Goal: Task Accomplishment & Management: Use online tool/utility

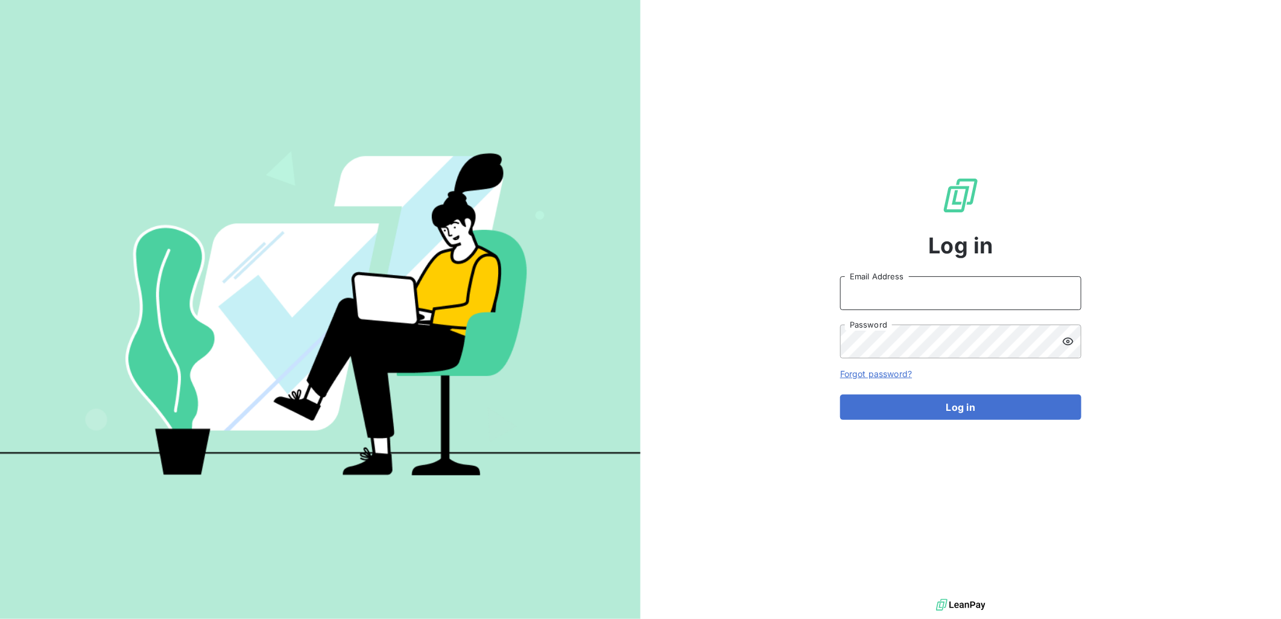
type input "[PERSON_NAME][EMAIL_ADDRESS][PERSON_NAME][DOMAIN_NAME]"
click at [977, 423] on div "Log in [PERSON_NAME][EMAIL_ADDRESS][PERSON_NAME][DOMAIN_NAME] Email Address Pas…" at bounding box center [960, 298] width 241 height 596
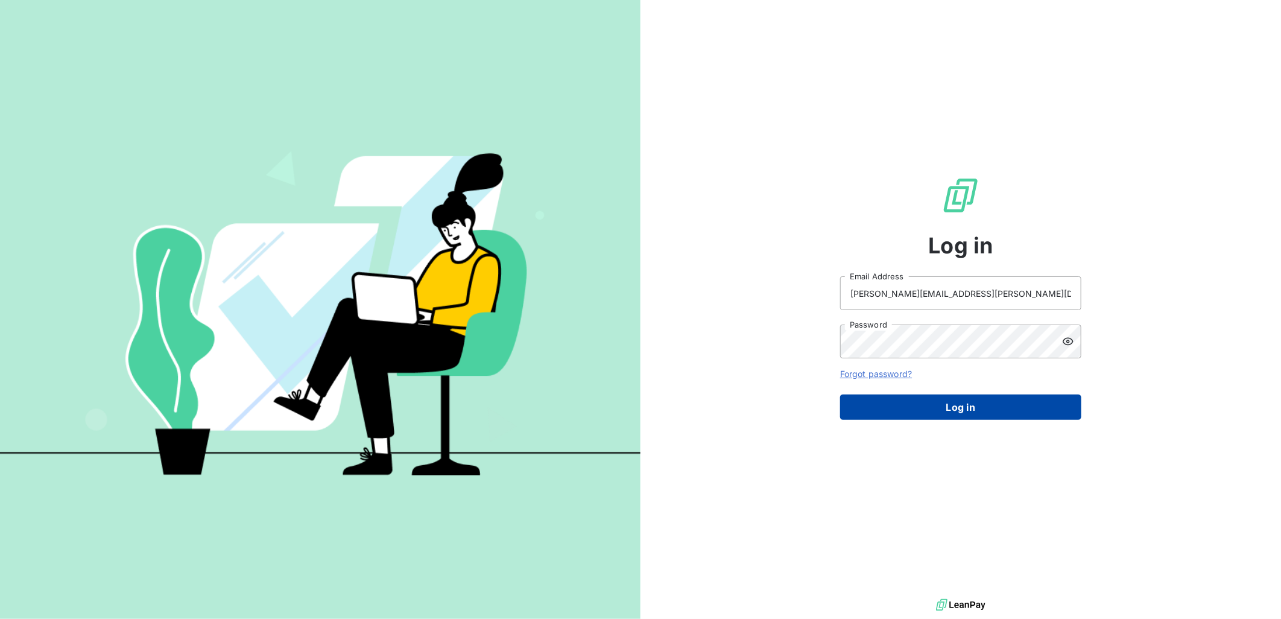
click at [990, 408] on button "Log in" at bounding box center [960, 406] width 241 height 25
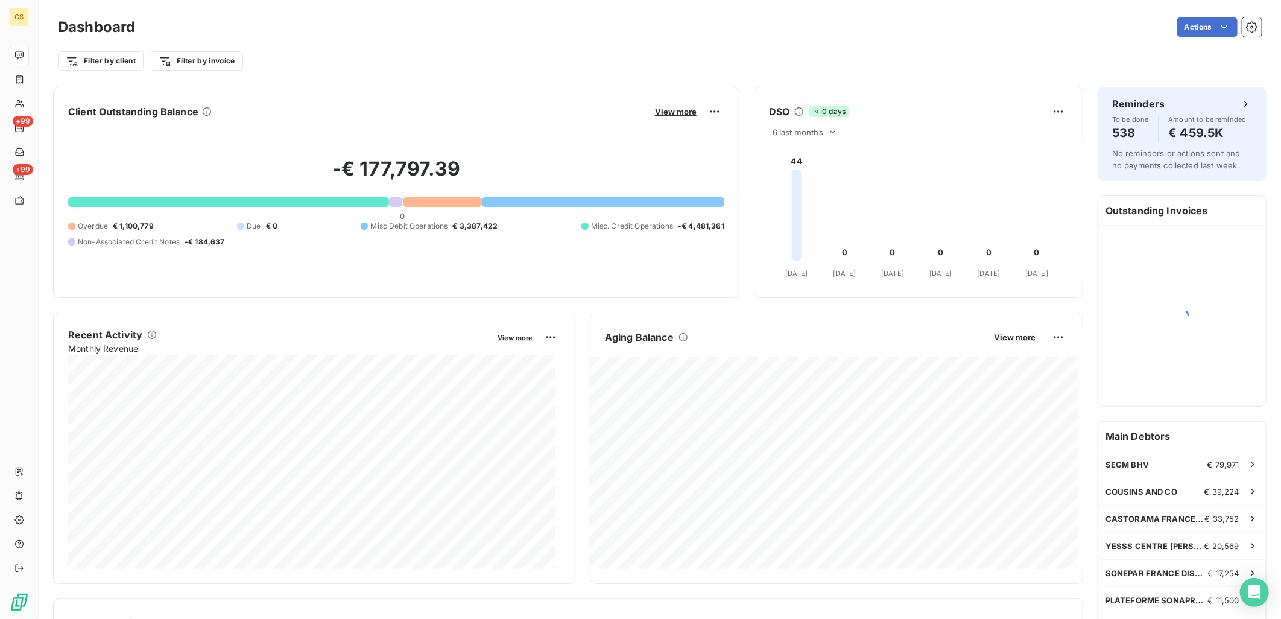
click at [350, 66] on div "Filter by client Filter by invoice" at bounding box center [660, 60] width 1204 height 23
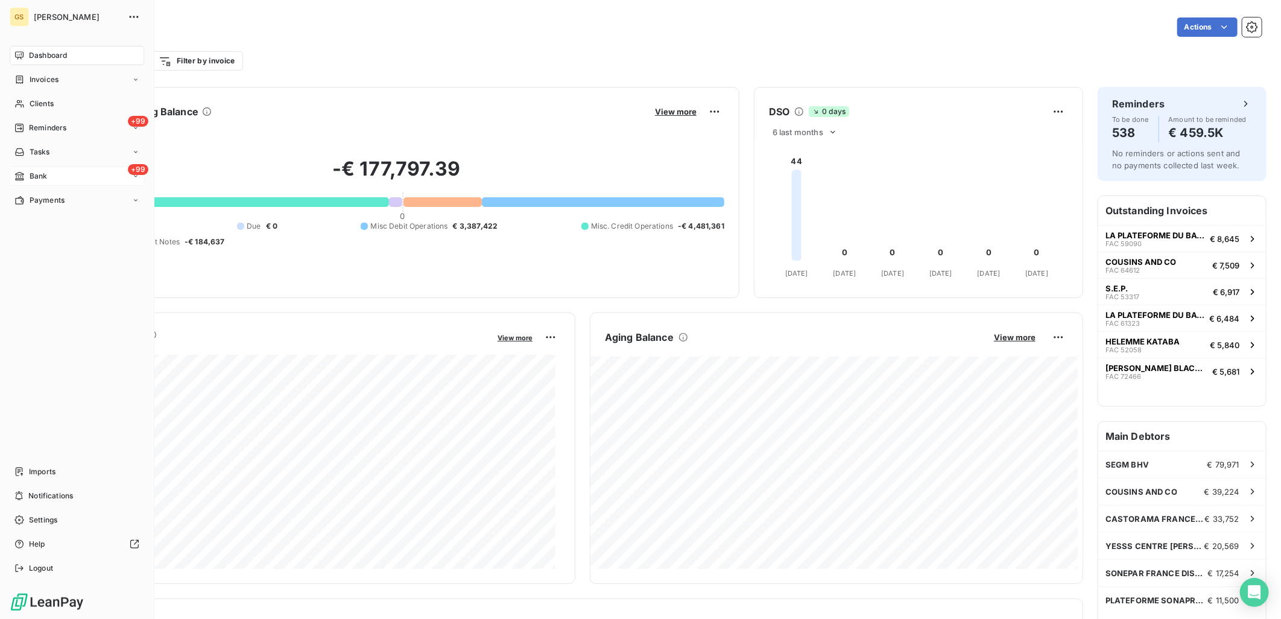
click at [55, 183] on div "+99 Bank" at bounding box center [77, 175] width 134 height 19
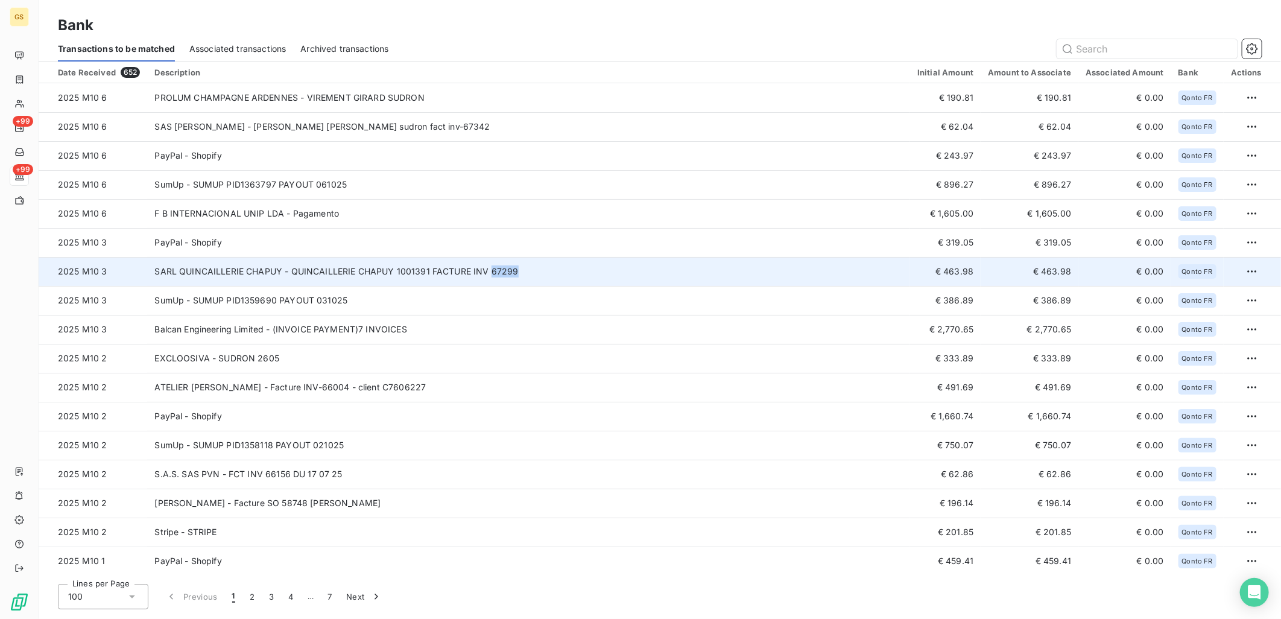
copy td "67299"
drag, startPoint x: 528, startPoint y: 273, endPoint x: 487, endPoint y: 277, distance: 41.3
click at [487, 277] on td "SARL QUINCAILLERIE CHAPUY - QUINCAILLERIE CHAPUY 1001391 FACTURE INV 67299" at bounding box center [528, 271] width 763 height 29
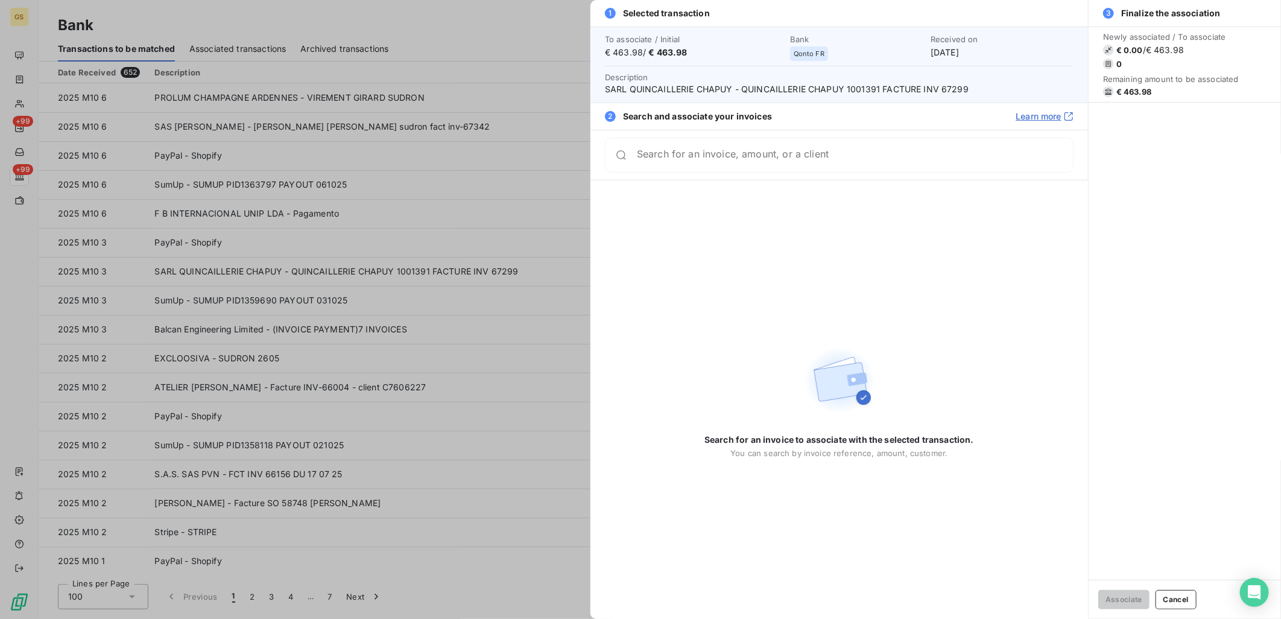
click at [456, 239] on div at bounding box center [640, 309] width 1281 height 619
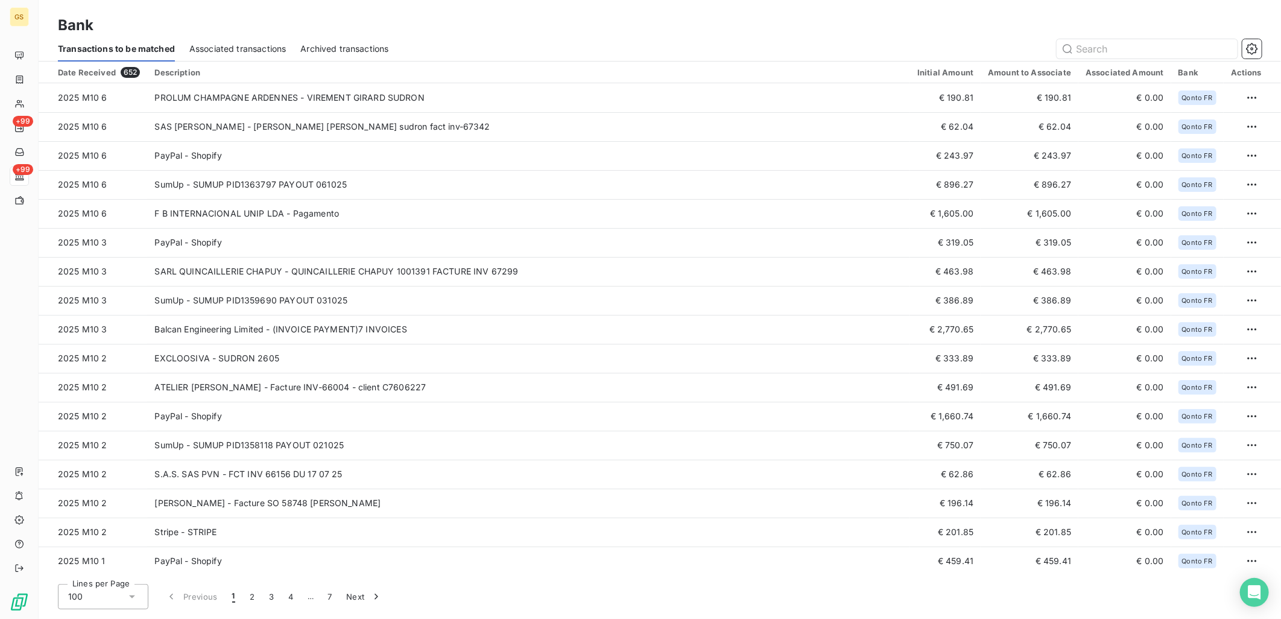
drag, startPoint x: 430, startPoint y: 121, endPoint x: 448, endPoint y: 54, distance: 69.3
click at [448, 54] on div at bounding box center [832, 48] width 858 height 19
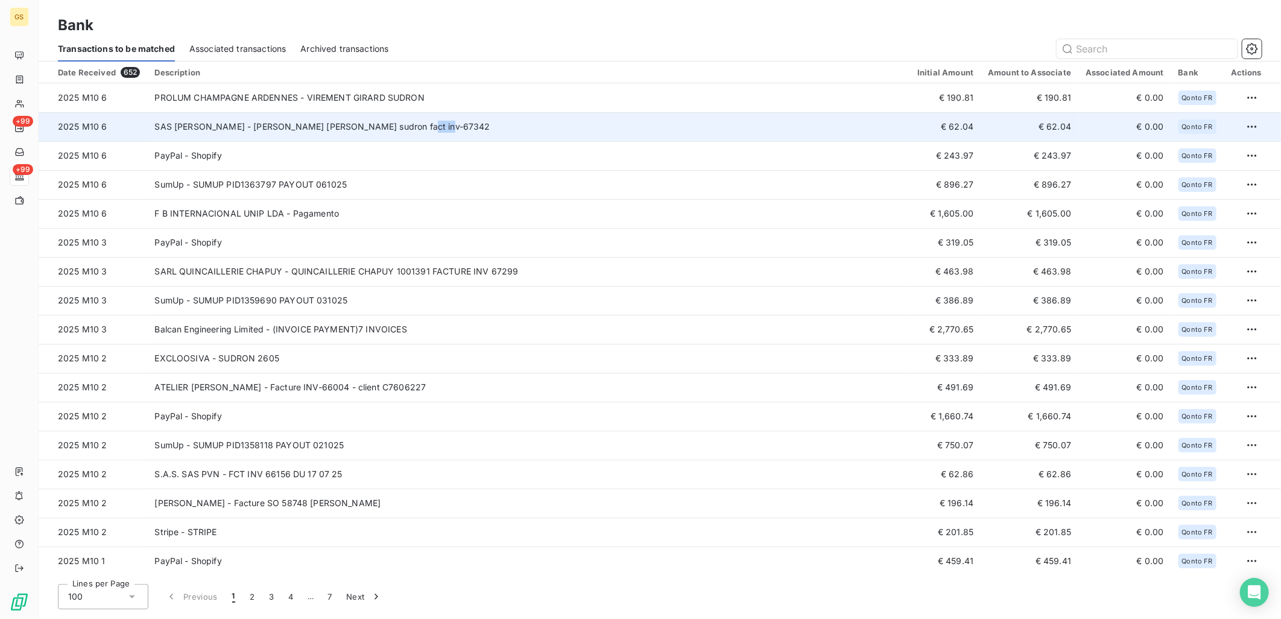
copy td "67342"
drag, startPoint x: 429, startPoint y: 127, endPoint x: 390, endPoint y: 135, distance: 40.7
click at [390, 135] on td "SAS [PERSON_NAME] - [PERSON_NAME] [PERSON_NAME] sudron fact inv-67342" at bounding box center [528, 126] width 763 height 29
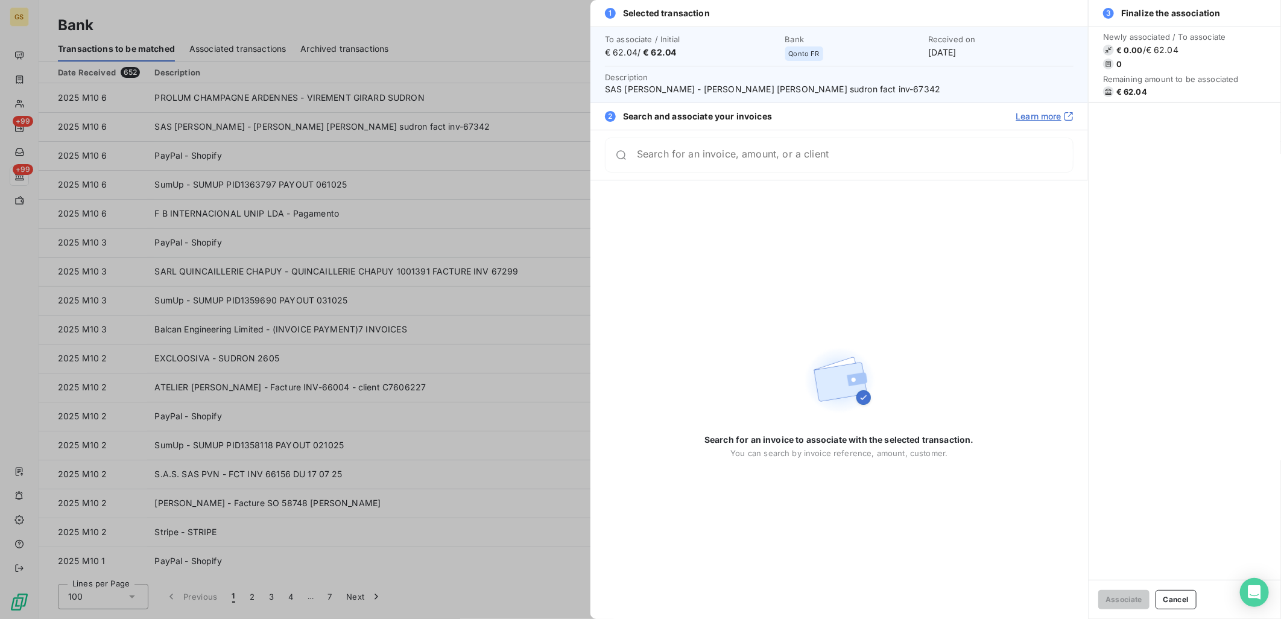
click at [486, 118] on div at bounding box center [640, 309] width 1281 height 619
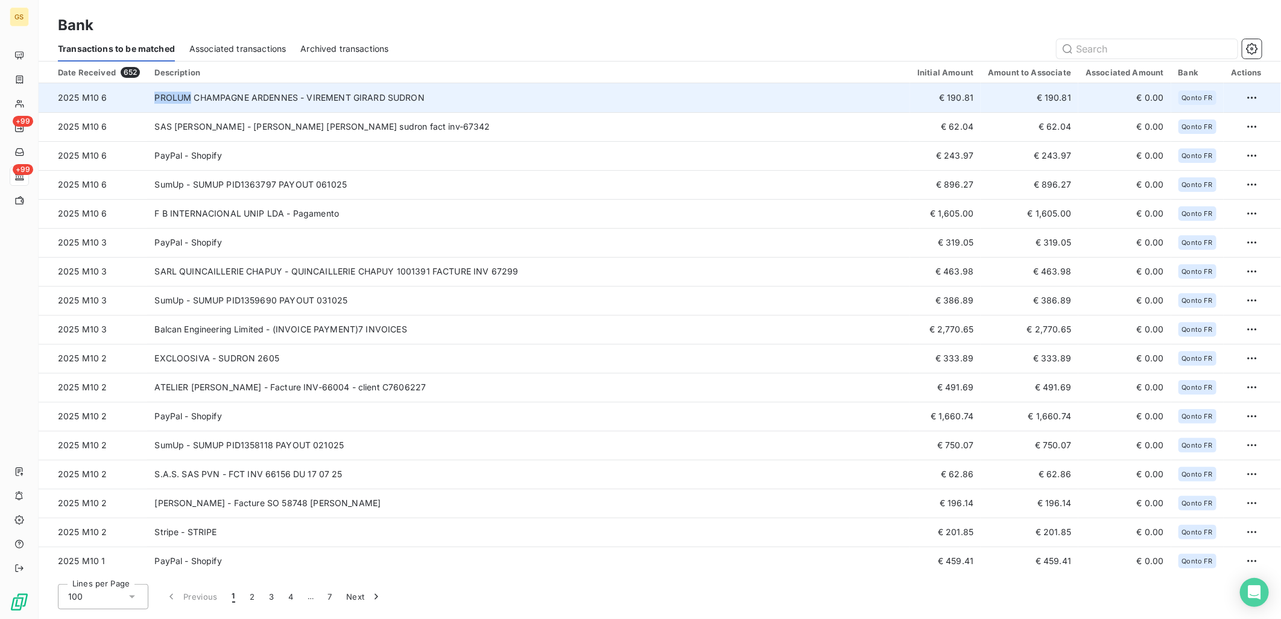
copy tr "PROLUM"
drag, startPoint x: 160, startPoint y: 94, endPoint x: 185, endPoint y: 92, distance: 25.4
click at [185, 92] on tr "2025 M10 6 PROLUM CHAMPAGNE ARDENNES - VIREMENT GIRARD SUDRON € 190.81 € 190.81…" at bounding box center [660, 97] width 1242 height 29
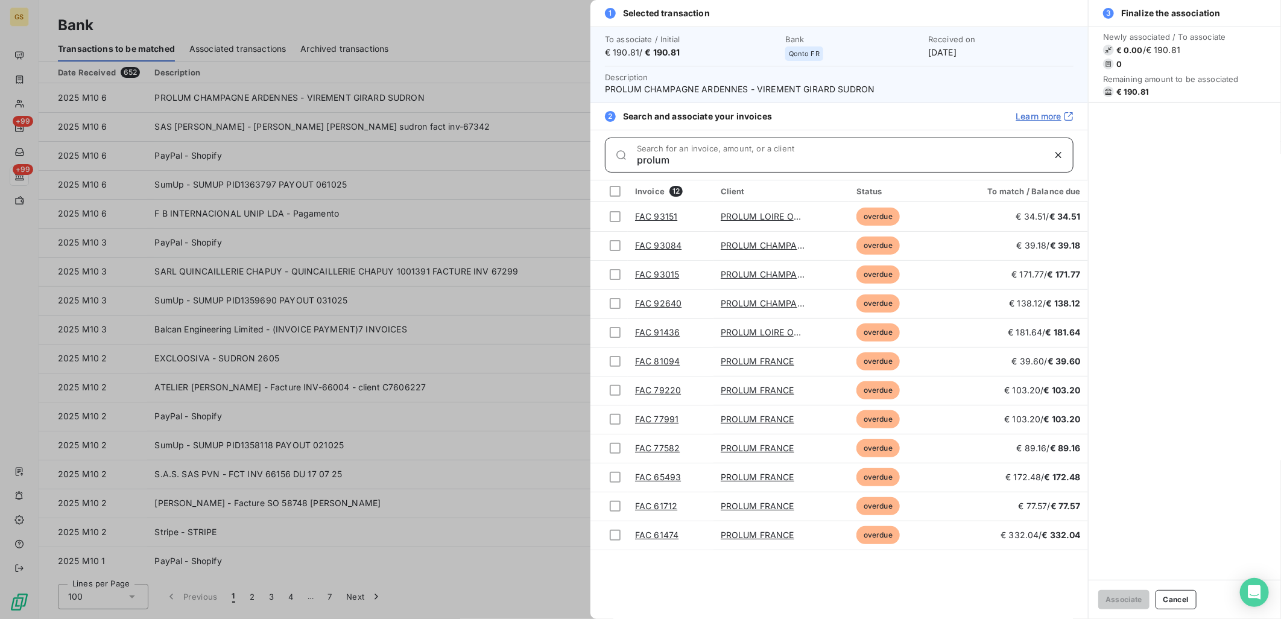
type input "prolum"
click at [532, 103] on div at bounding box center [640, 309] width 1281 height 619
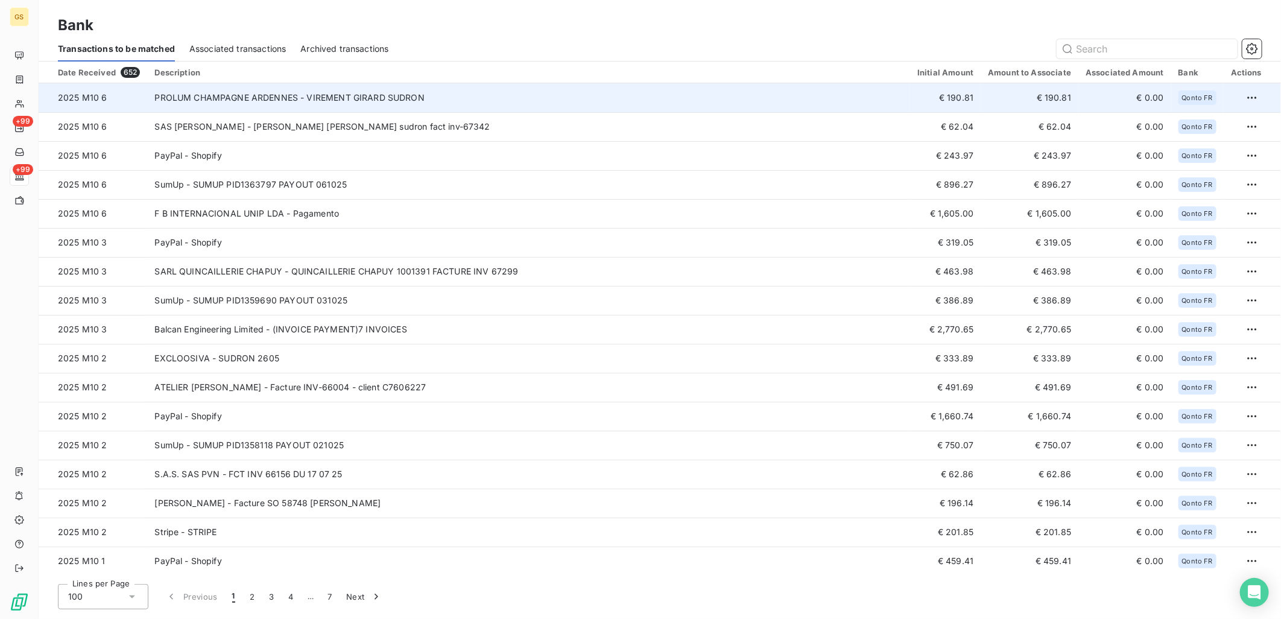
click at [521, 103] on td "PROLUM CHAMPAGNE ARDENNES - VIREMENT GIRARD SUDRON" at bounding box center [528, 97] width 763 height 29
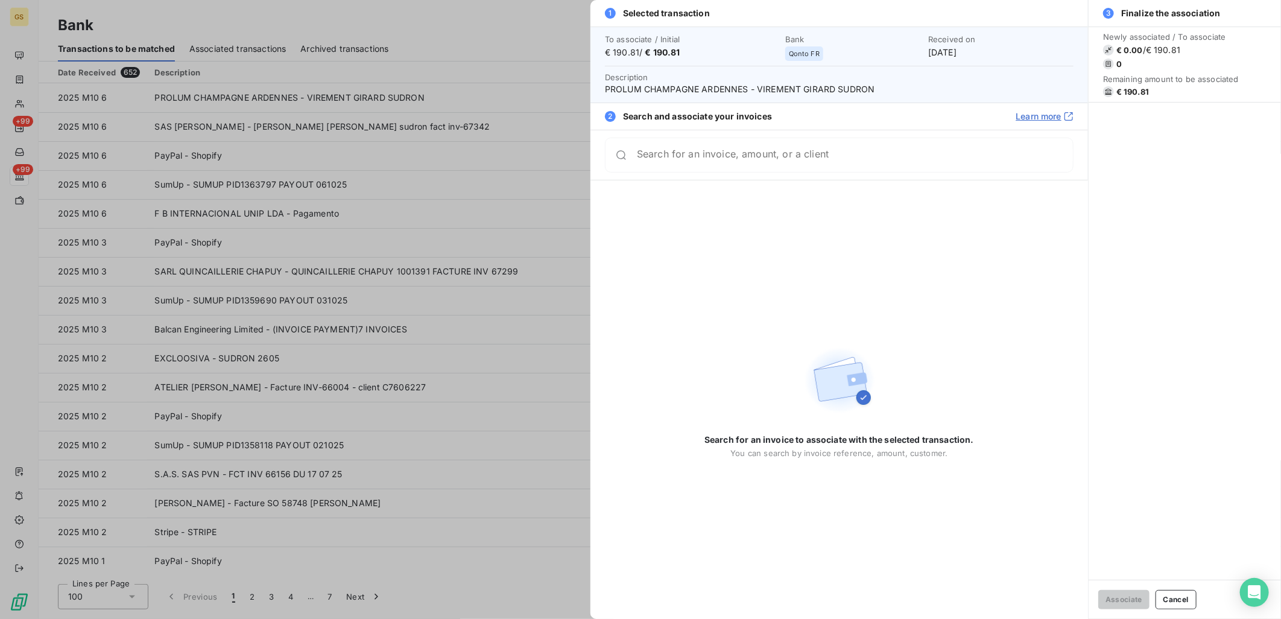
click at [517, 67] on div at bounding box center [640, 309] width 1281 height 619
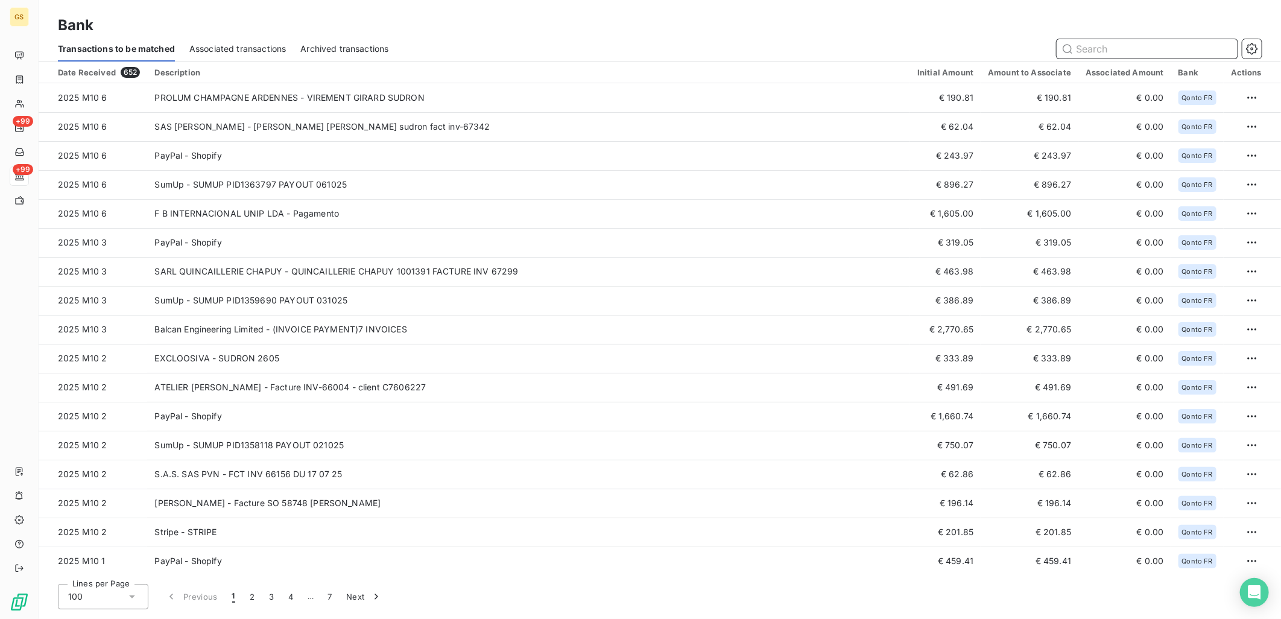
click at [1090, 44] on input "text" at bounding box center [1146, 48] width 181 height 19
paste input "[PERSON_NAME]"
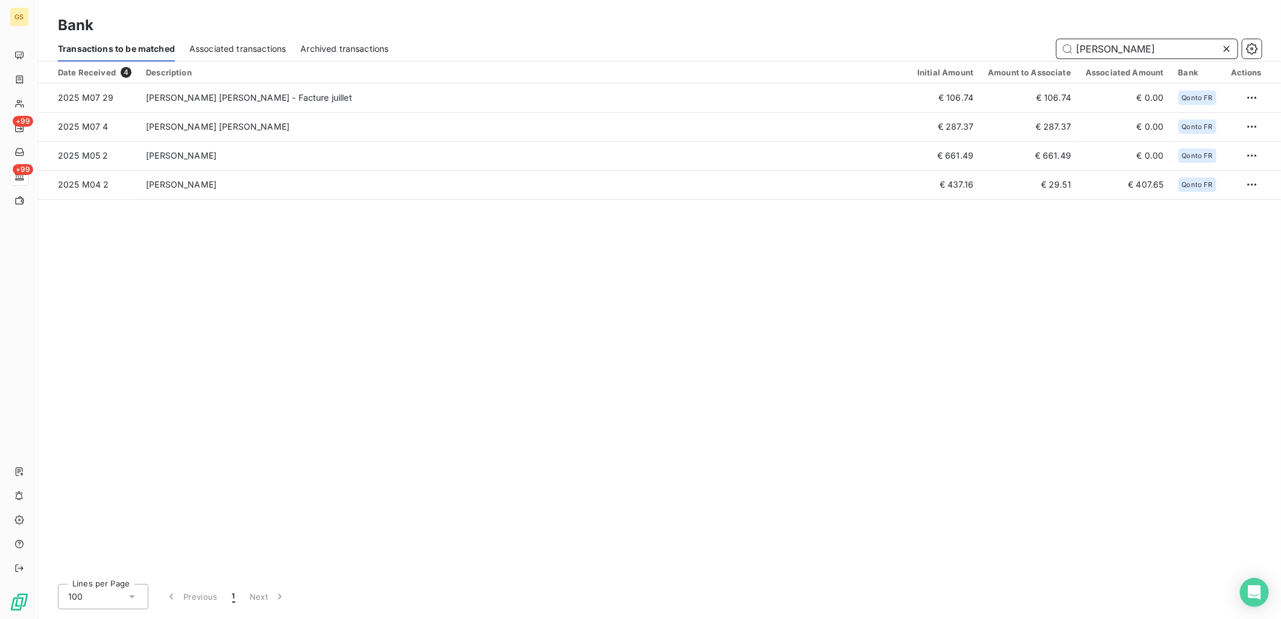
type input "[PERSON_NAME]"
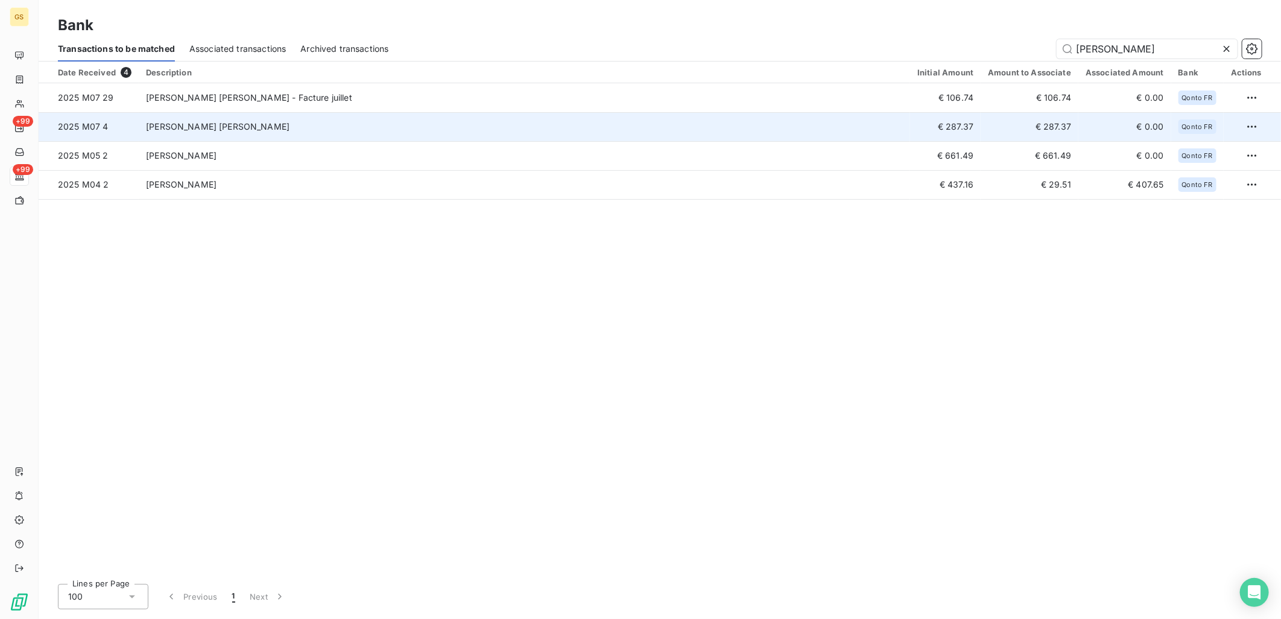
click at [611, 123] on td "[PERSON_NAME] [PERSON_NAME]" at bounding box center [524, 126] width 771 height 29
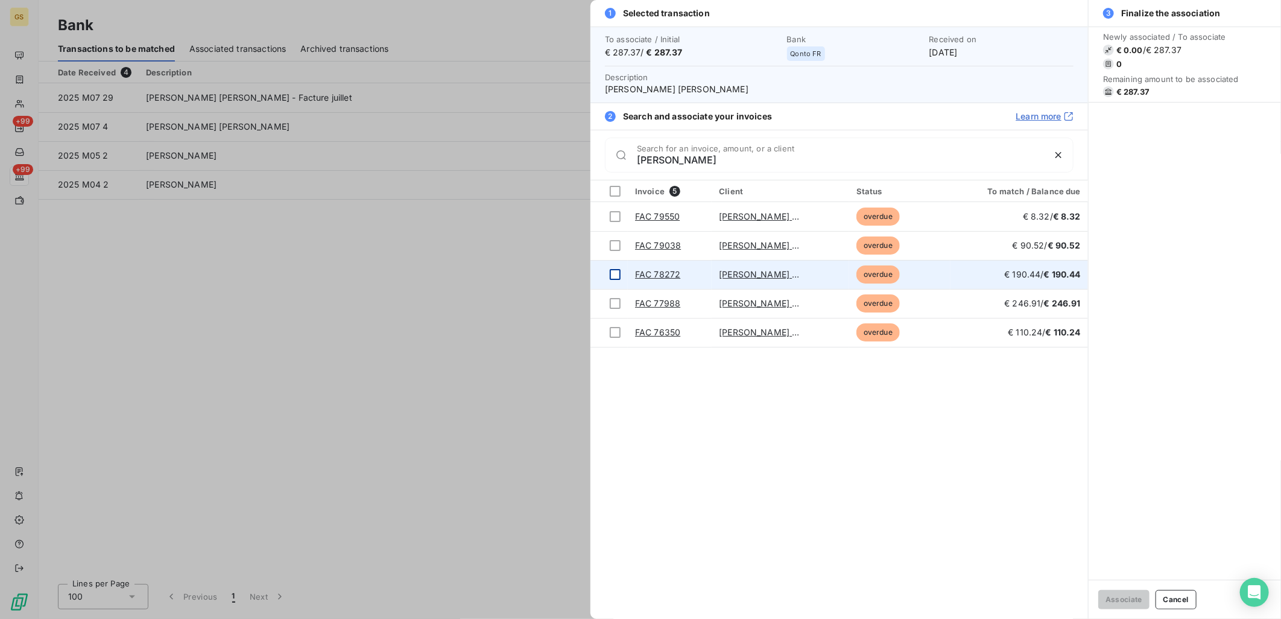
type input "[PERSON_NAME]"
click at [614, 271] on div at bounding box center [615, 274] width 11 height 11
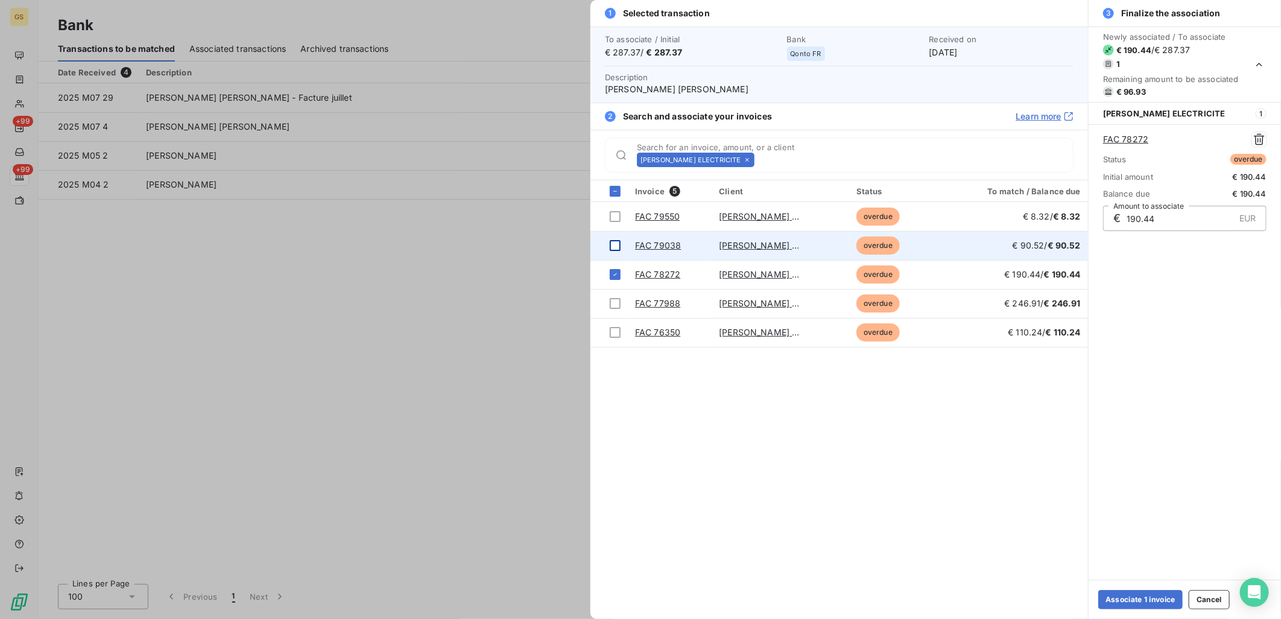
click at [619, 242] on div at bounding box center [615, 245] width 11 height 11
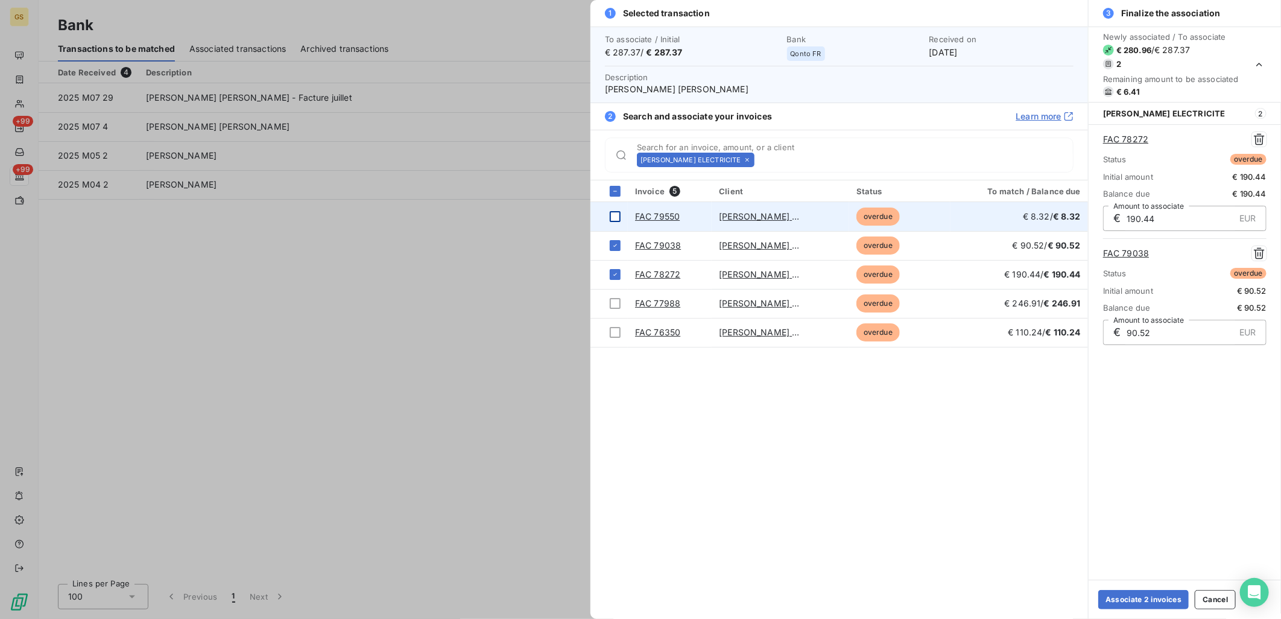
click at [616, 221] on div at bounding box center [615, 216] width 11 height 11
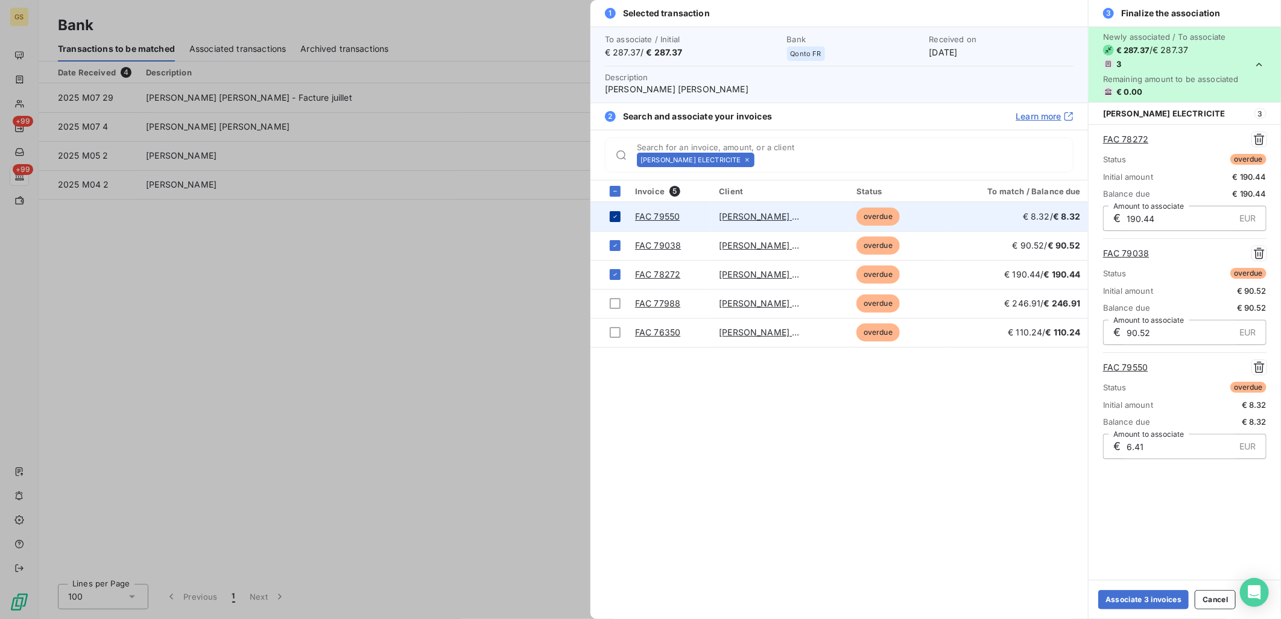
click at [616, 221] on div at bounding box center [615, 216] width 11 height 11
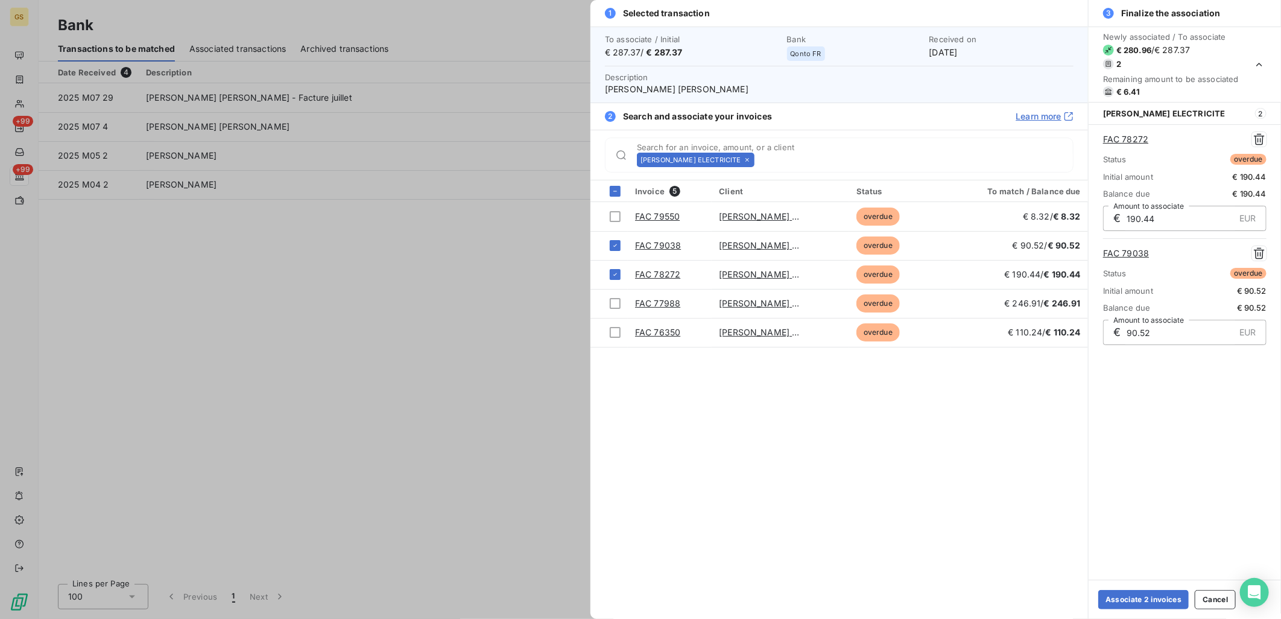
click at [508, 305] on div at bounding box center [640, 309] width 1281 height 619
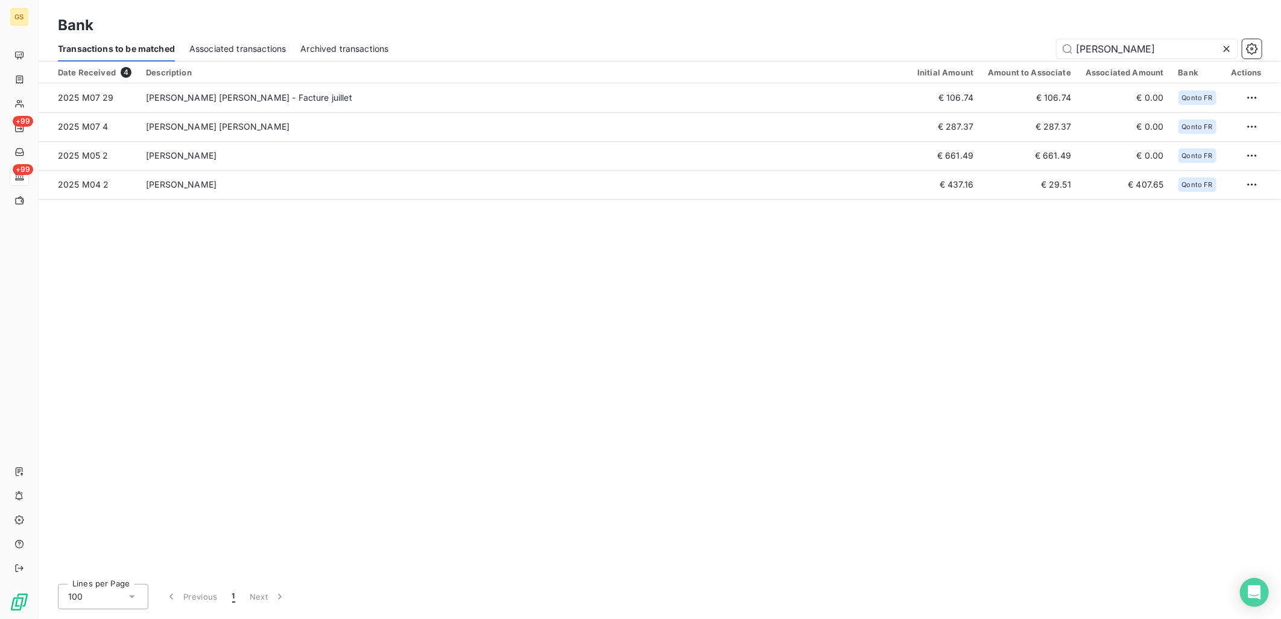
drag, startPoint x: 508, startPoint y: 305, endPoint x: 413, endPoint y: 294, distance: 96.0
click at [413, 294] on div "Date Received 4 Description Initial Amount Amount to Associate Associated Amoun…" at bounding box center [660, 318] width 1242 height 513
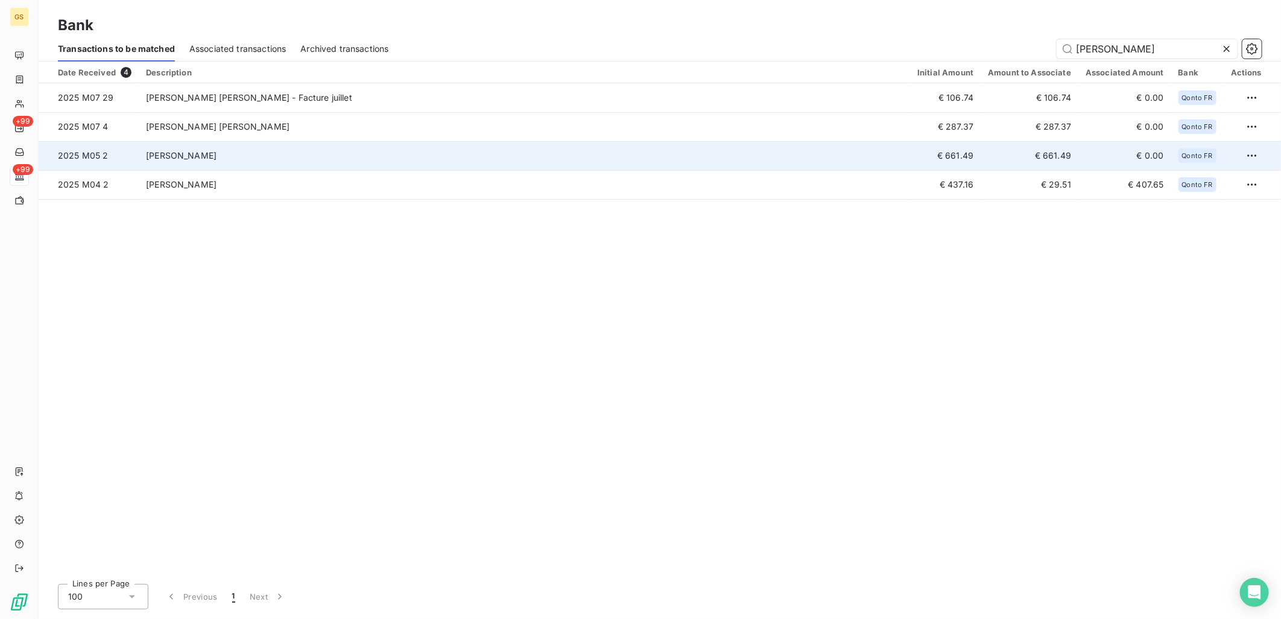
click at [640, 154] on td "[PERSON_NAME]" at bounding box center [524, 155] width 771 height 29
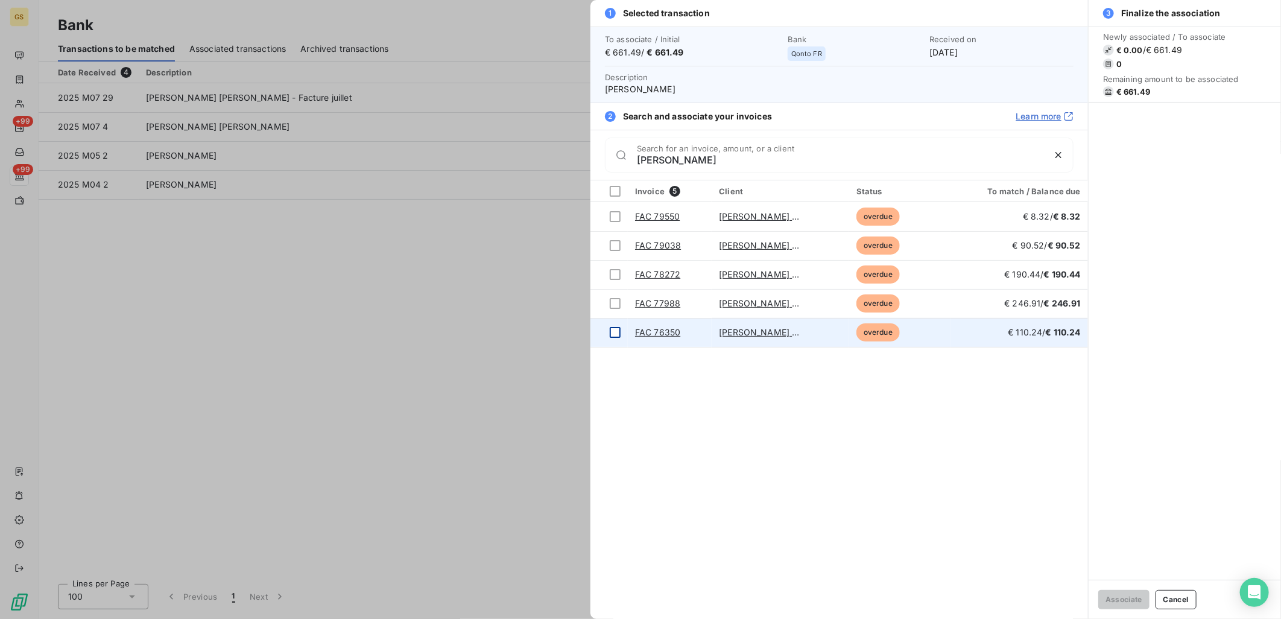
type input "[PERSON_NAME]"
click at [611, 335] on div at bounding box center [615, 332] width 11 height 11
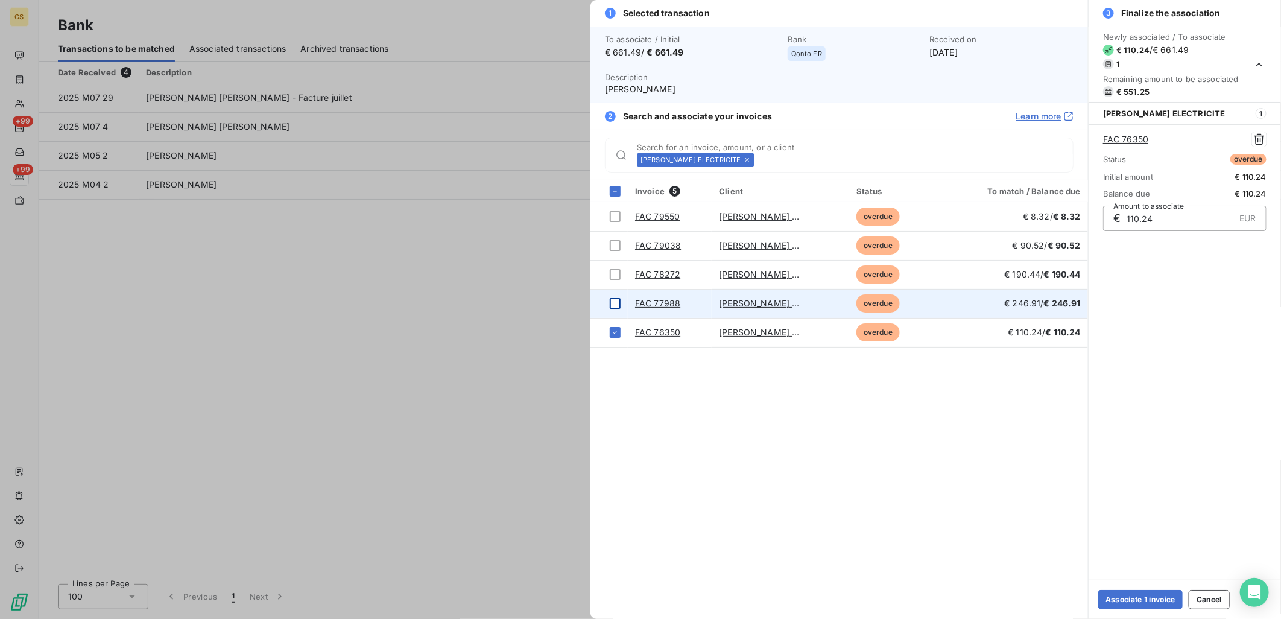
click at [623, 297] on td at bounding box center [608, 303] width 37 height 29
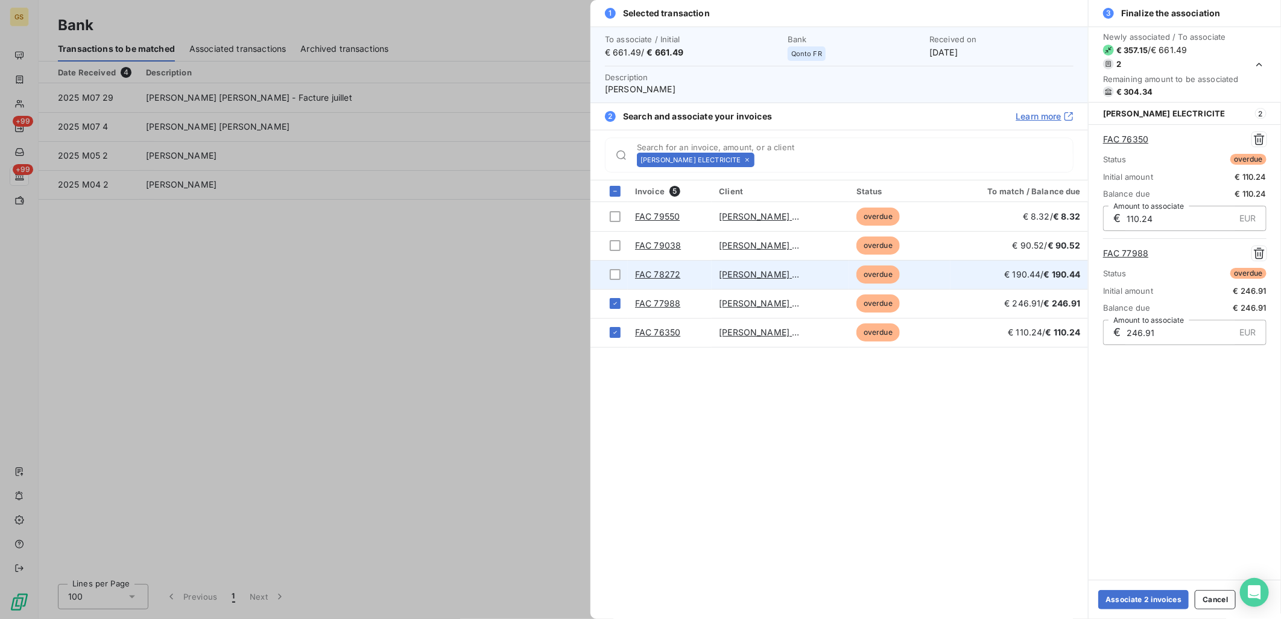
click at [629, 274] on td "FAC 78272" at bounding box center [670, 274] width 84 height 29
click at [616, 276] on div at bounding box center [615, 274] width 11 height 11
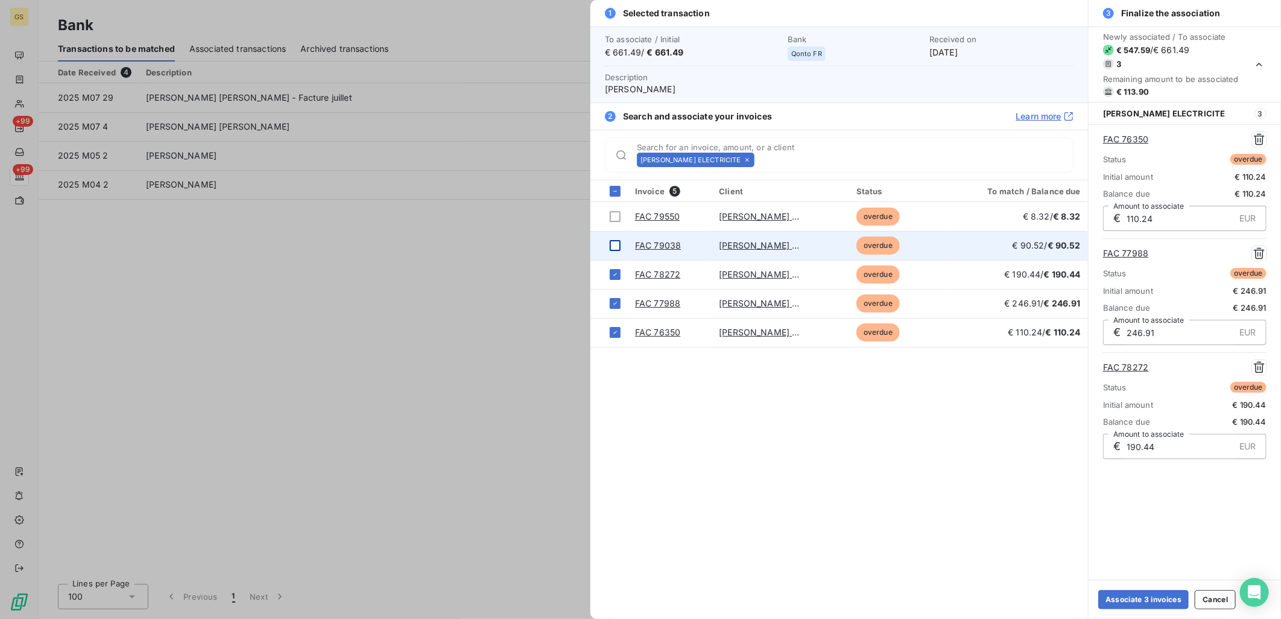
click at [611, 248] on div at bounding box center [615, 245] width 11 height 11
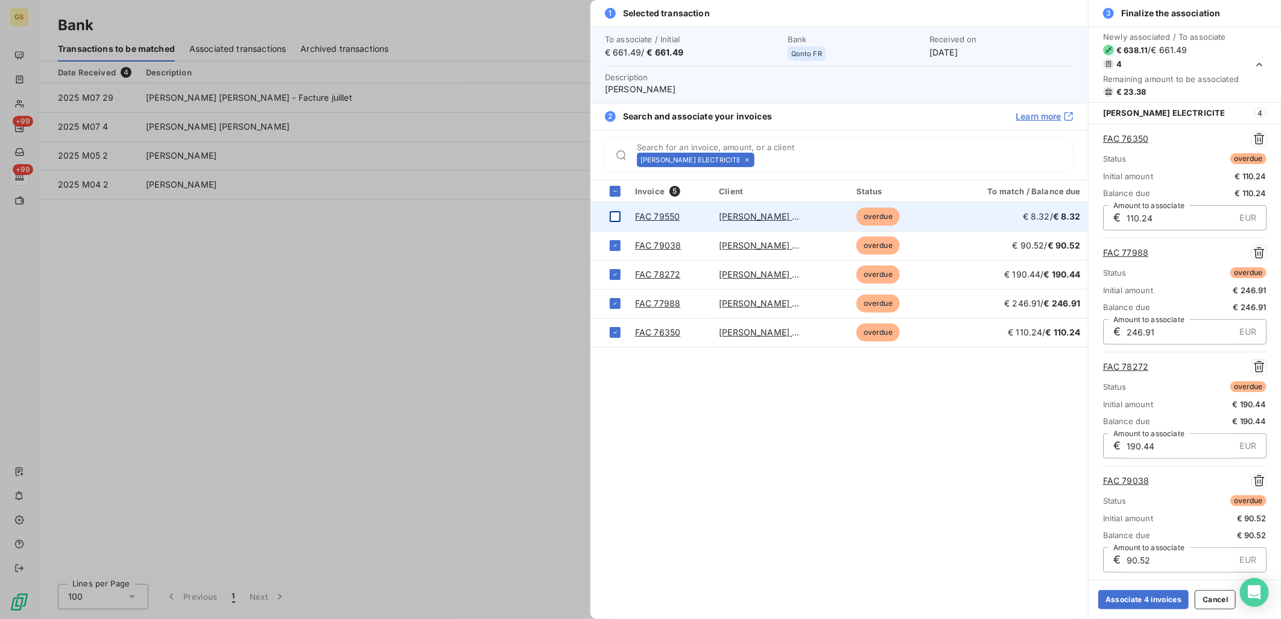
click at [616, 217] on div at bounding box center [615, 216] width 11 height 11
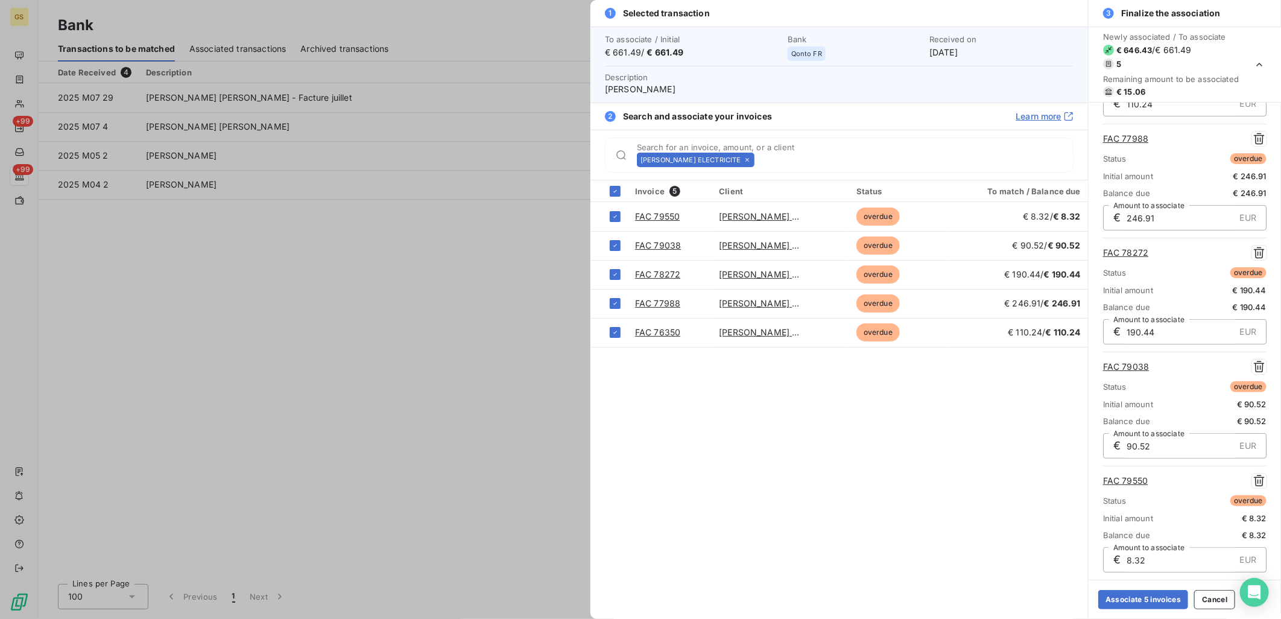
click at [532, 249] on div at bounding box center [640, 309] width 1281 height 619
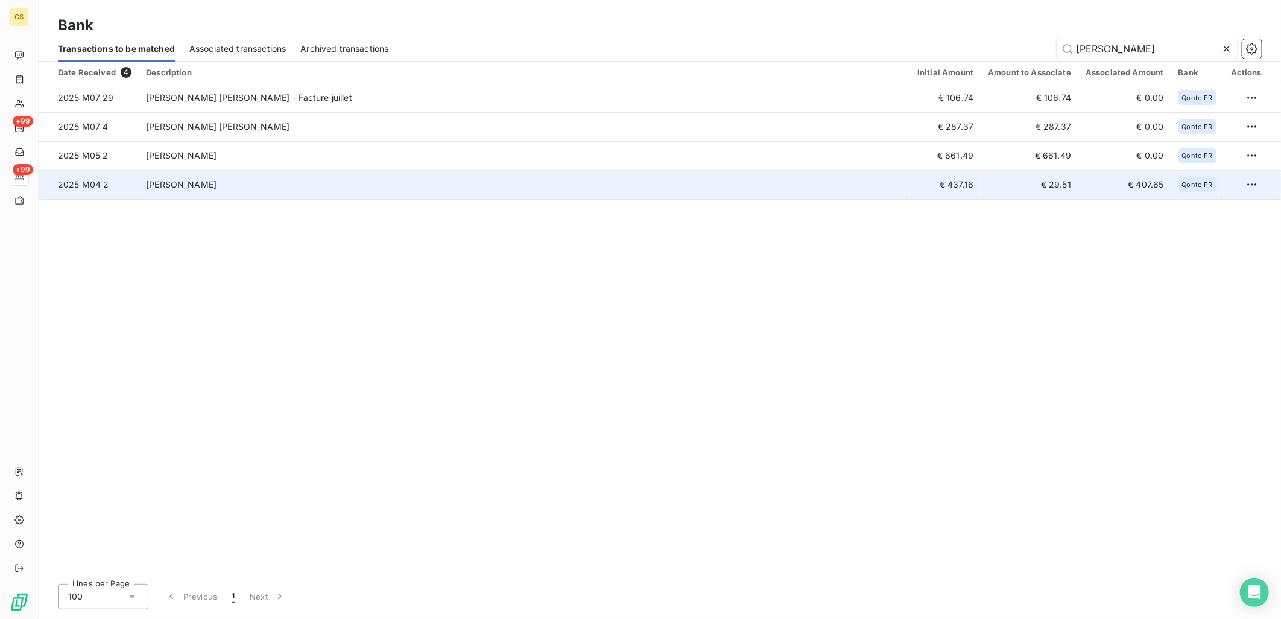
click at [540, 191] on td "[PERSON_NAME]" at bounding box center [524, 184] width 771 height 29
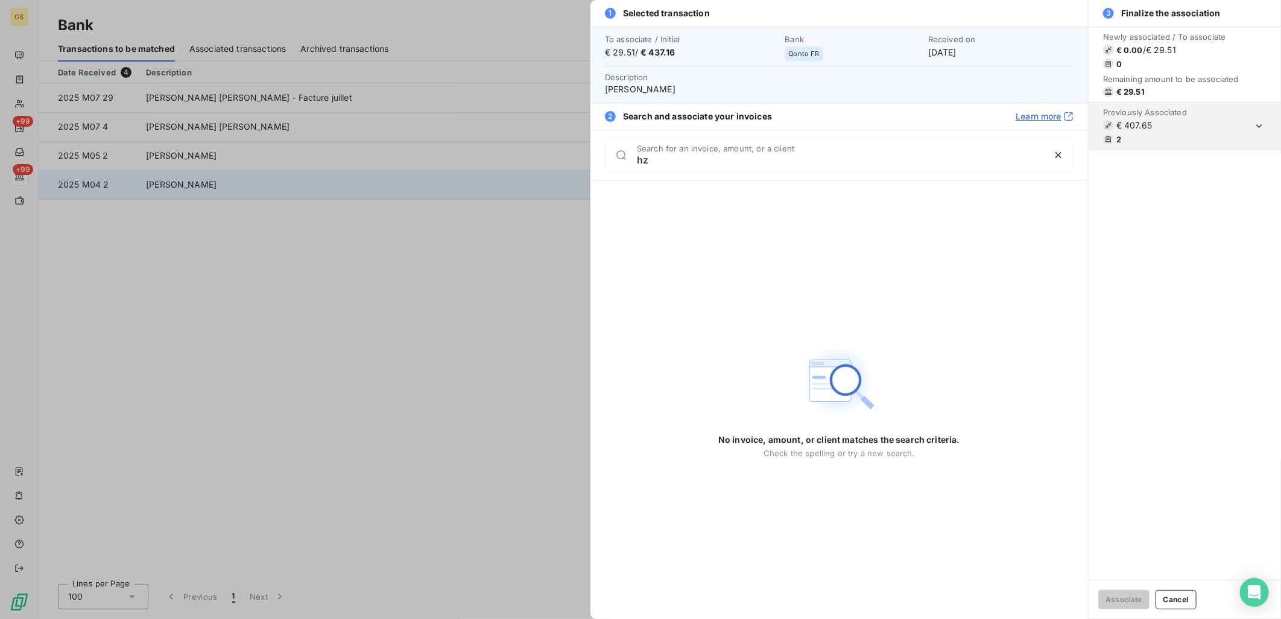
type input "h"
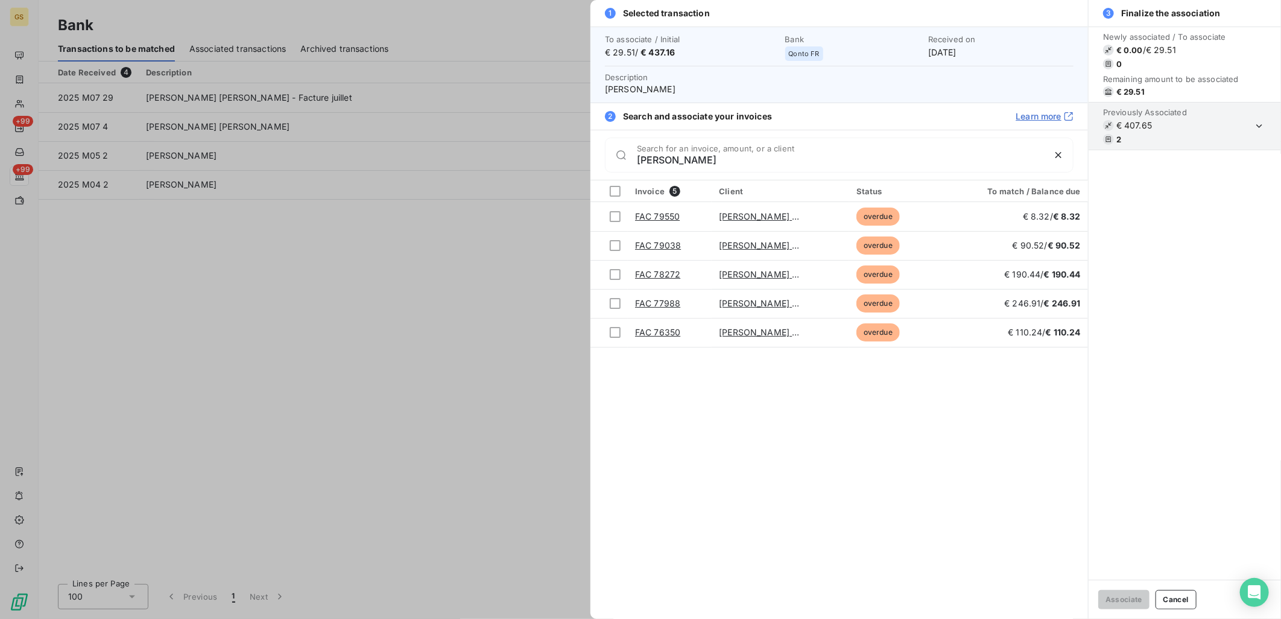
type input "[PERSON_NAME]"
click at [607, 50] on span "€ 29.51 / € 437.16" at bounding box center [691, 52] width 173 height 12
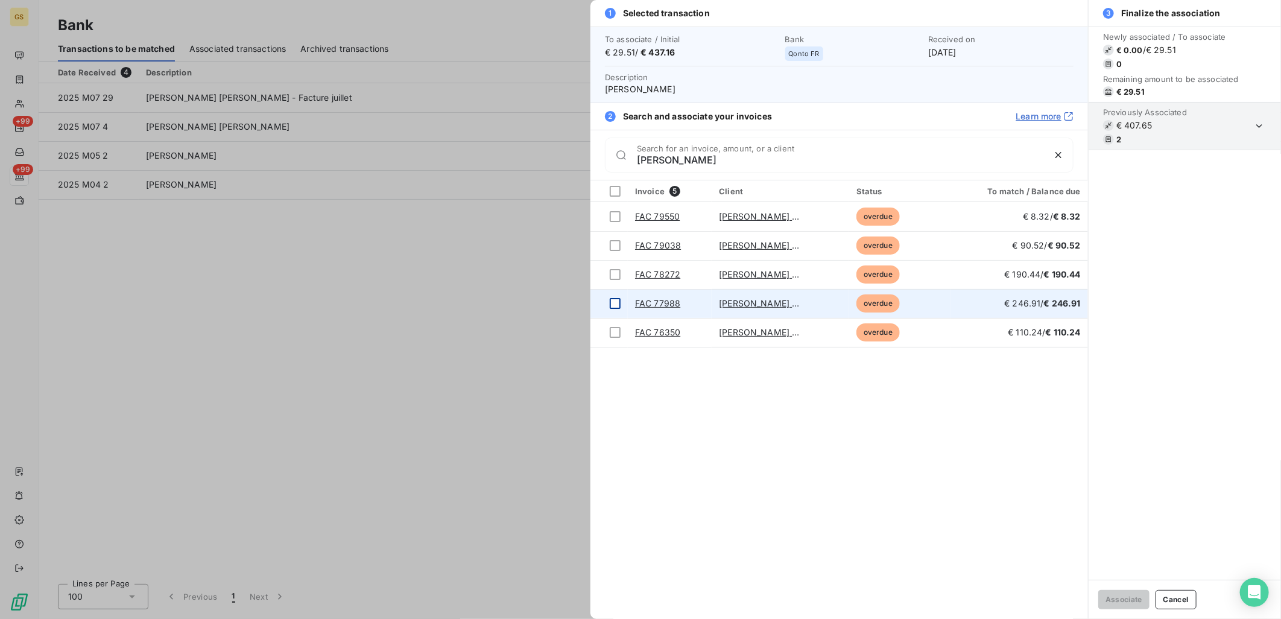
click at [615, 303] on div at bounding box center [615, 303] width 11 height 11
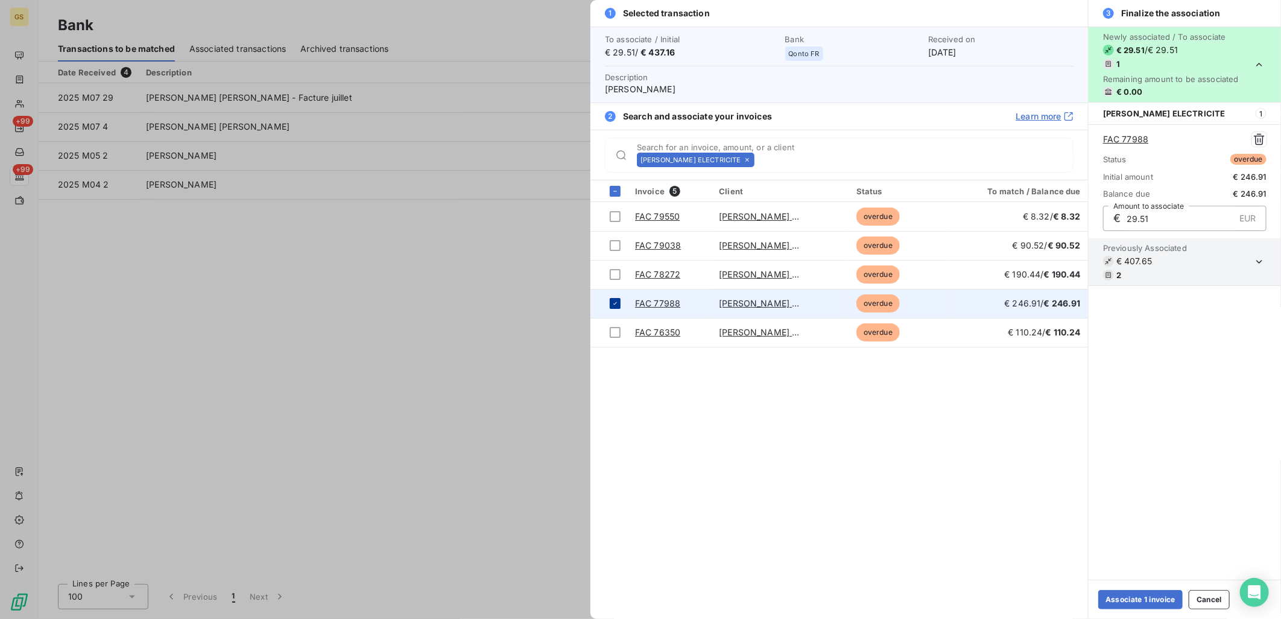
click at [615, 303] on icon at bounding box center [614, 303] width 7 height 7
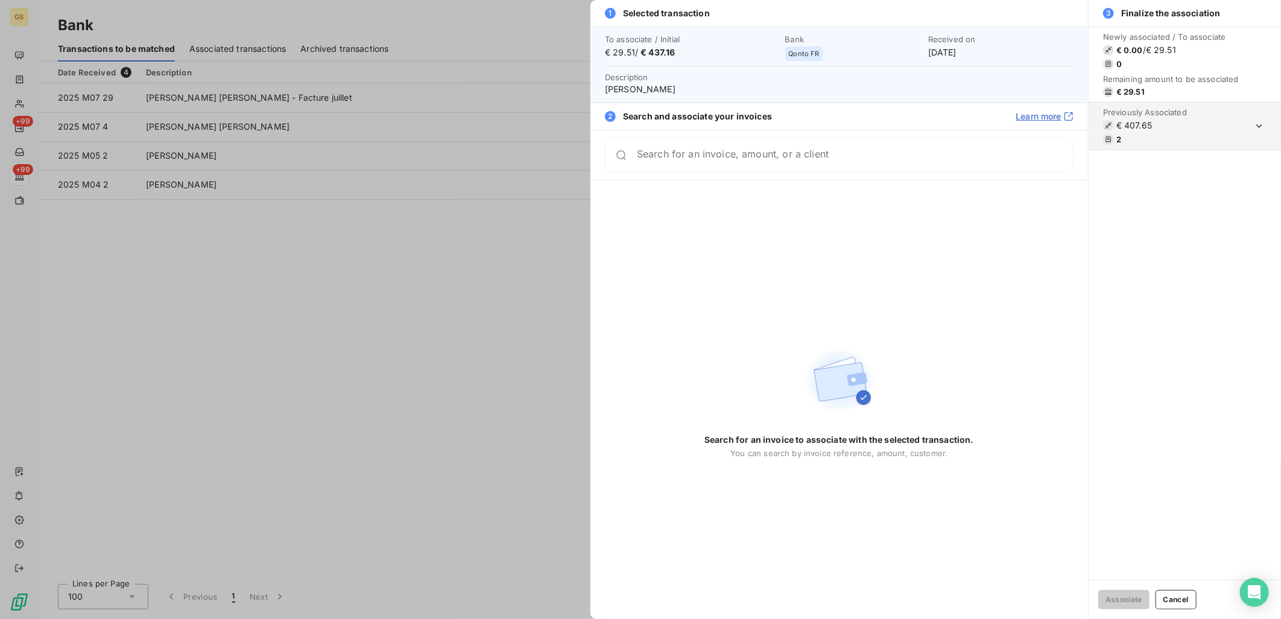
click at [695, 169] on div "Search for an invoice, amount, or a client" at bounding box center [839, 154] width 469 height 35
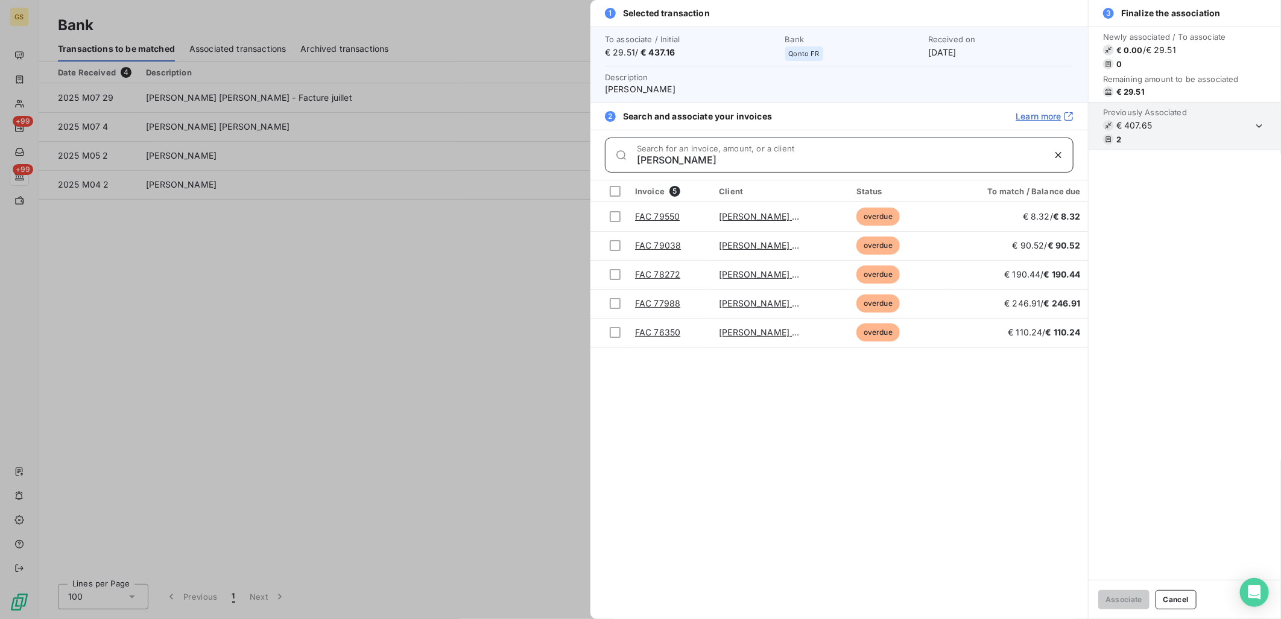
type input "[PERSON_NAME]"
click at [449, 220] on div at bounding box center [640, 309] width 1281 height 619
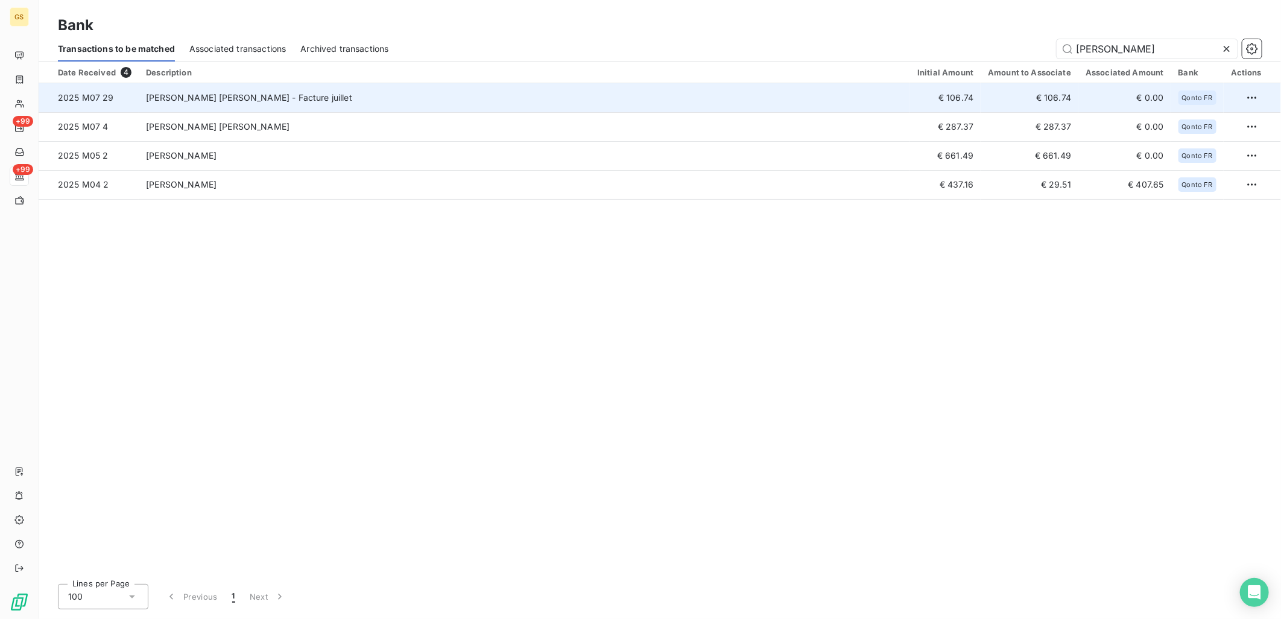
click at [537, 103] on td "[PERSON_NAME] [PERSON_NAME] - Facture juillet" at bounding box center [524, 97] width 771 height 29
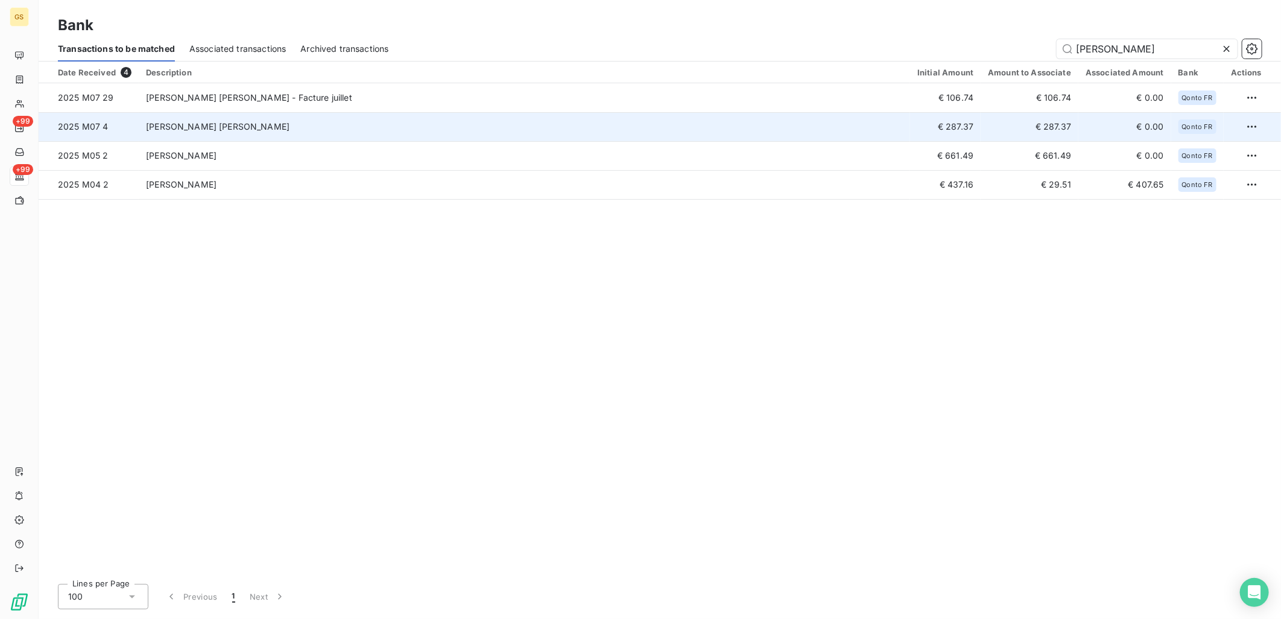
click at [532, 122] on td "[PERSON_NAME] [PERSON_NAME]" at bounding box center [524, 126] width 771 height 29
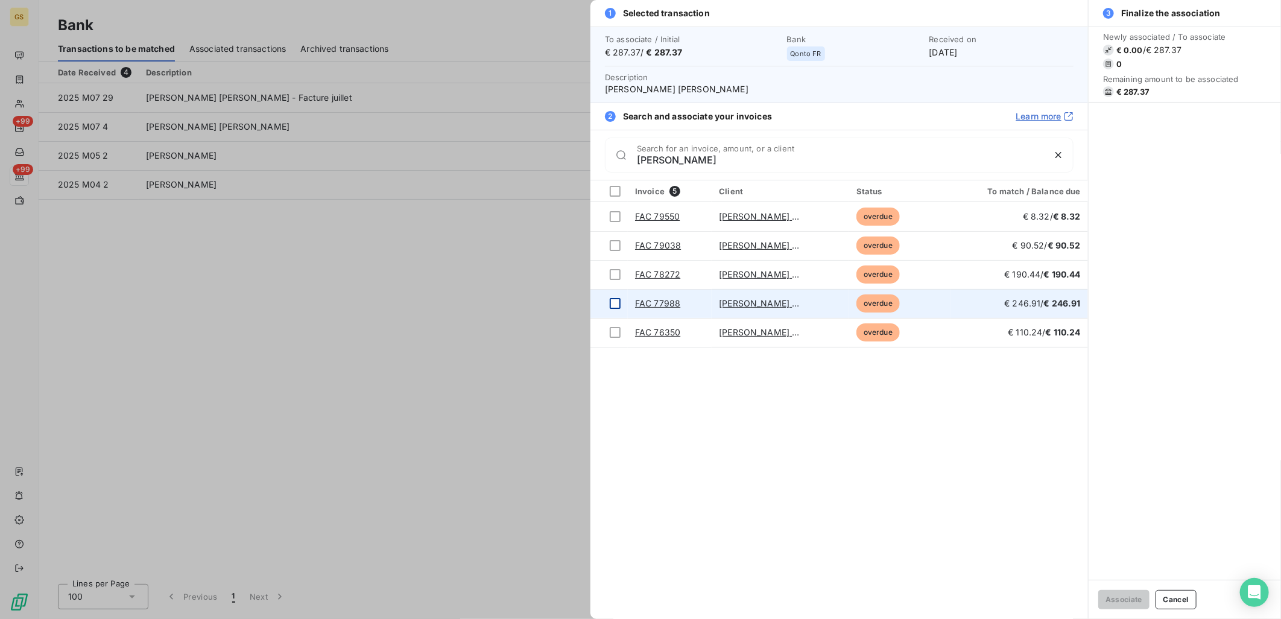
type input "[PERSON_NAME]"
click at [620, 309] on td at bounding box center [608, 303] width 37 height 29
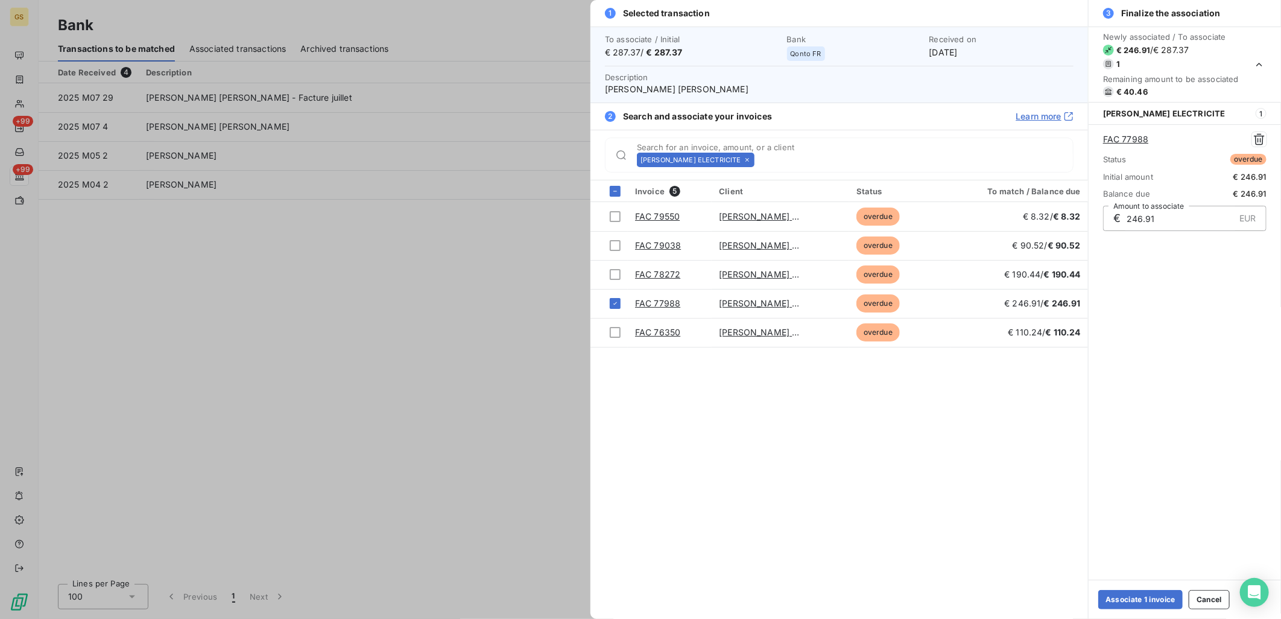
click at [480, 279] on div at bounding box center [640, 309] width 1281 height 619
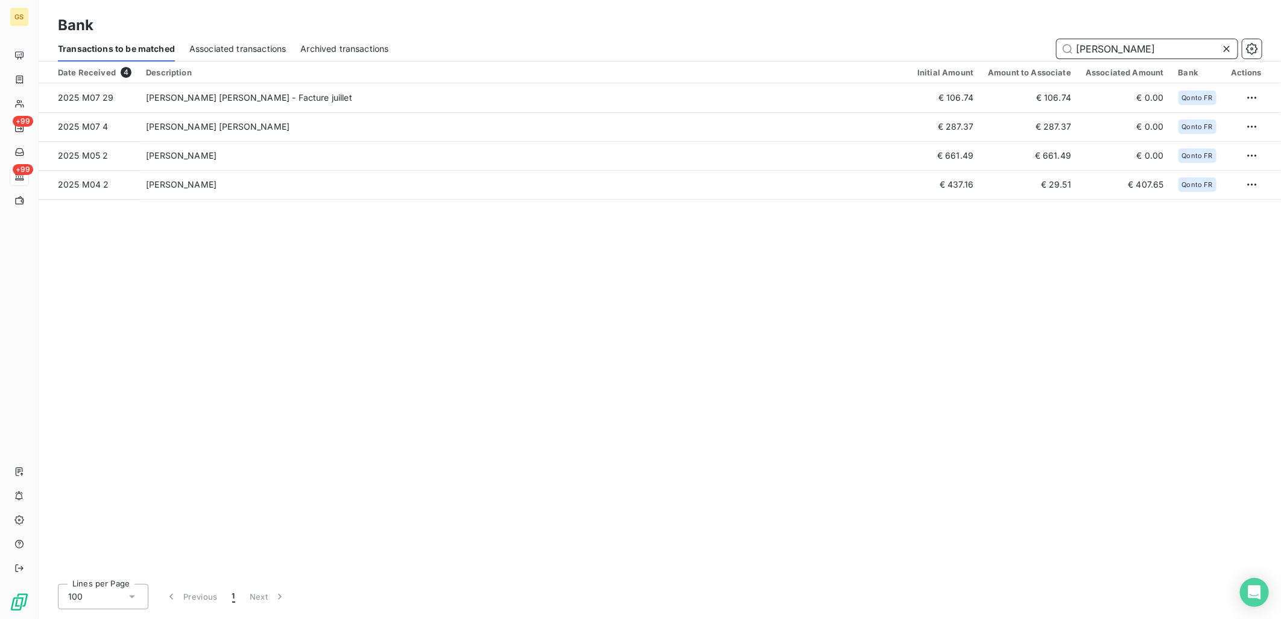
click at [1081, 45] on input "[PERSON_NAME]" at bounding box center [1146, 48] width 181 height 19
paste input "PHILELECTRIQUE"
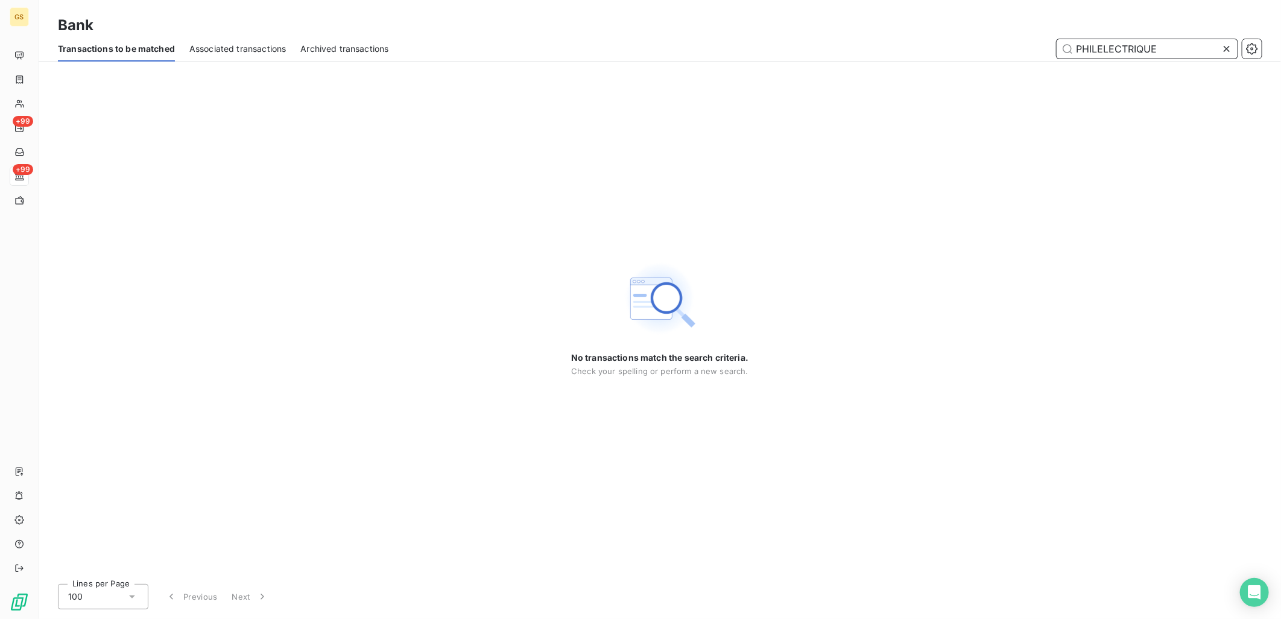
type input "PHILELECTRIQUE"
